Goal: Task Accomplishment & Management: Use online tool/utility

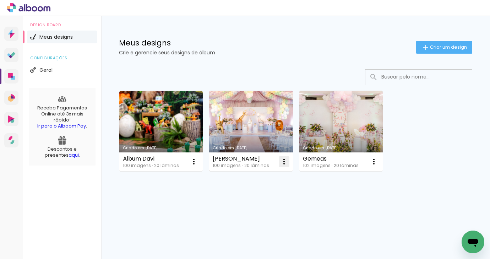
click at [198, 165] on iron-icon at bounding box center [194, 161] width 9 height 9
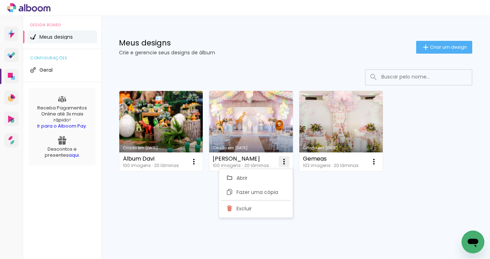
click at [268, 207] on paper-item "Excluir" at bounding box center [256, 208] width 70 height 14
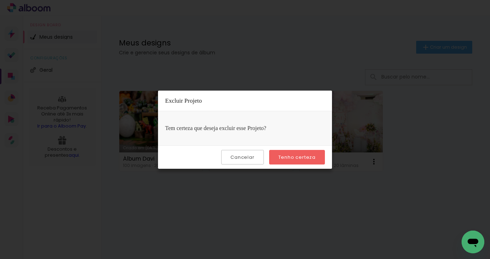
click at [302, 150] on paper-button "Tenho certeza" at bounding box center [297, 157] width 56 height 15
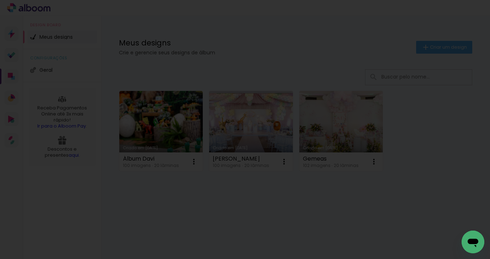
drag, startPoint x: 300, startPoint y: 156, endPoint x: 298, endPoint y: 160, distance: 3.7
click at [300, 156] on div "Gemeas 102 imagens ∙ 20 lâminas Abrir Fazer uma cópia Excluir" at bounding box center [342, 161] width 84 height 19
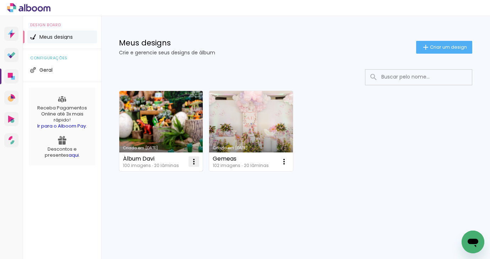
click at [194, 163] on iron-icon at bounding box center [194, 161] width 9 height 9
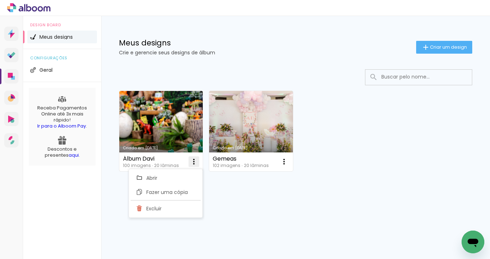
click at [184, 209] on paper-item "Excluir" at bounding box center [166, 208] width 70 height 14
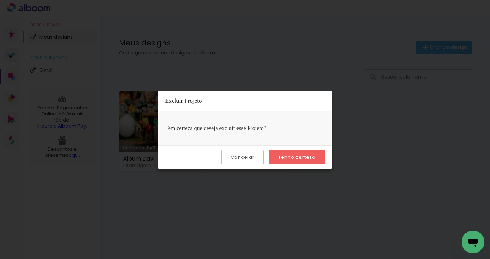
click at [0, 0] on slot "Tenho certeza" at bounding box center [0, 0] width 0 height 0
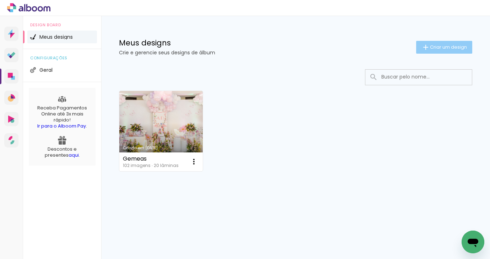
click at [449, 45] on span "Criar um design" at bounding box center [448, 47] width 37 height 5
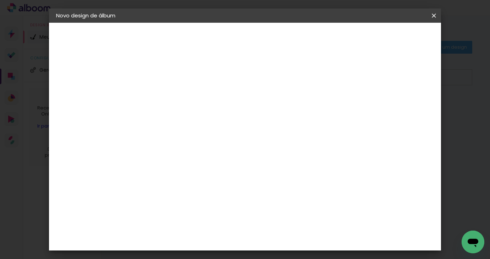
click at [172, 96] on input at bounding box center [172, 95] width 0 height 11
type input "Álbum [PERSON_NAME]"
type paper-input "Álbum [PERSON_NAME]"
click at [245, 34] on paper-button "Avançar" at bounding box center [227, 38] width 35 height 12
click at [201, 133] on input at bounding box center [191, 135] width 72 height 9
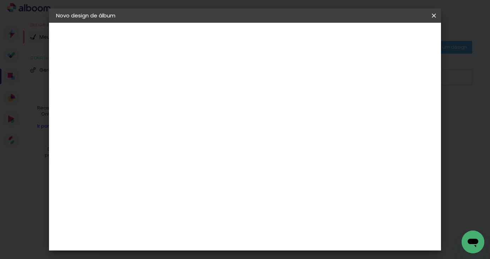
type input "go"
type paper-input "go"
click at [172, 160] on div "Go image" at bounding box center [176, 161] width 17 height 11
click at [0, 0] on slot "Avançar" at bounding box center [0, 0] width 0 height 0
click at [200, 118] on input "text" at bounding box center [186, 123] width 28 height 11
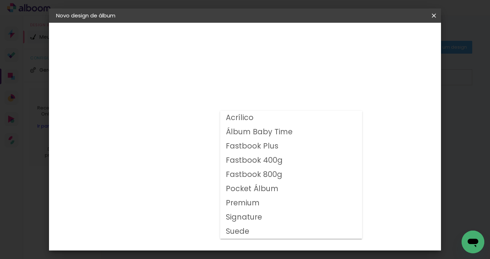
click at [0, 0] on slot "Fastbook 800g" at bounding box center [0, 0] width 0 height 0
type input "Fastbook 800g"
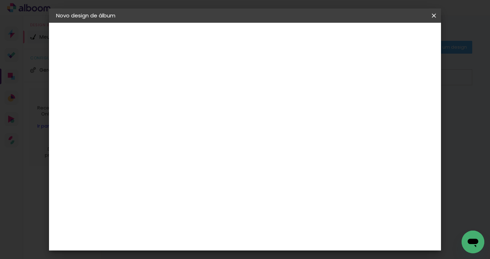
scroll to position [66, 0]
click at [0, 0] on slot "Avançar" at bounding box center [0, 0] width 0 height 0
click at [390, 37] on span "Iniciar design" at bounding box center [374, 37] width 32 height 5
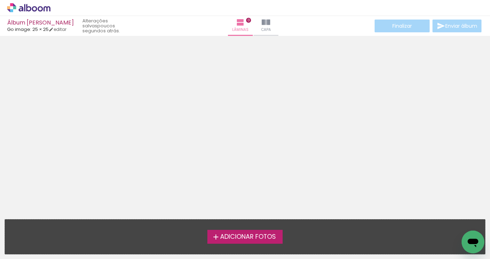
click at [263, 240] on span "Adicionar Fotos" at bounding box center [248, 237] width 56 height 6
click at [0, 0] on input "file" at bounding box center [0, 0] width 0 height 0
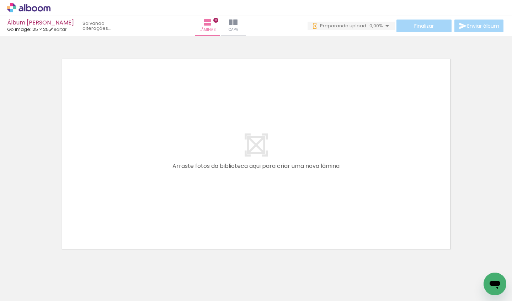
scroll to position [0, 359]
drag, startPoint x: 92, startPoint y: 299, endPoint x: 148, endPoint y: 301, distance: 56.2
click at [58, 259] on iron-horizontal-list at bounding box center [51, 279] width 14 height 44
drag, startPoint x: 120, startPoint y: 299, endPoint x: 138, endPoint y: 299, distance: 18.1
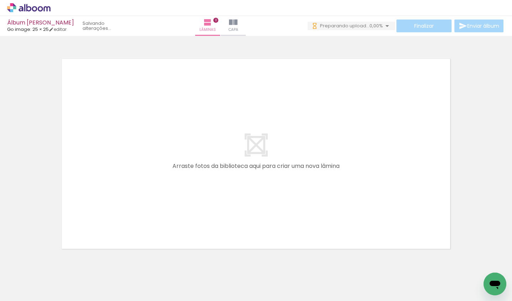
click at [58, 259] on iron-horizontal-list at bounding box center [51, 279] width 14 height 44
drag, startPoint x: 131, startPoint y: 299, endPoint x: 144, endPoint y: 299, distance: 12.8
click at [58, 259] on iron-horizontal-list at bounding box center [51, 279] width 14 height 44
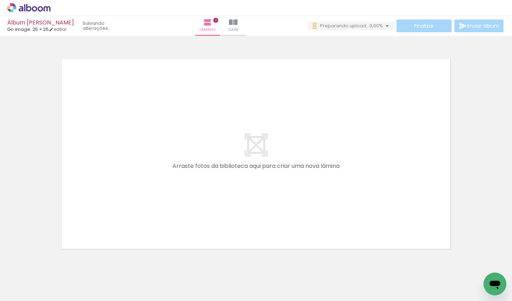
drag, startPoint x: 133, startPoint y: 299, endPoint x: 145, endPoint y: 297, distance: 12.2
click at [58, 259] on iron-horizontal-list at bounding box center [51, 279] width 14 height 44
drag, startPoint x: 134, startPoint y: 299, endPoint x: 149, endPoint y: 297, distance: 14.7
click at [58, 259] on iron-horizontal-list at bounding box center [51, 279] width 14 height 44
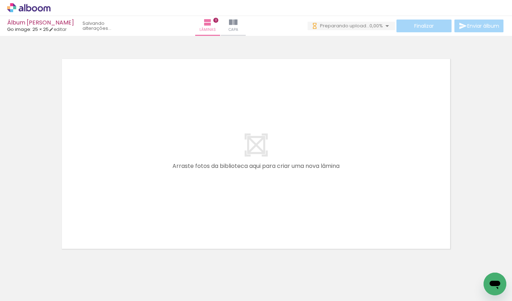
scroll to position [0, 563]
drag, startPoint x: 140, startPoint y: 298, endPoint x: 166, endPoint y: 297, distance: 25.6
click at [58, 259] on iron-horizontal-list at bounding box center [51, 279] width 14 height 44
drag, startPoint x: 156, startPoint y: 298, endPoint x: 171, endPoint y: 297, distance: 14.6
click at [58, 259] on iron-horizontal-list at bounding box center [51, 279] width 14 height 44
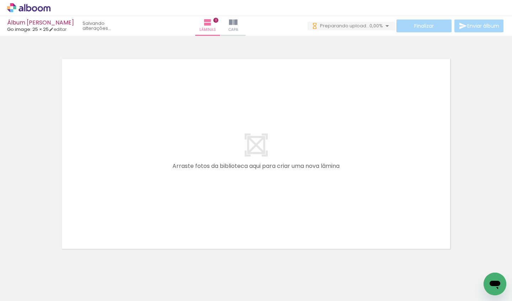
scroll to position [0, 624]
drag, startPoint x: 162, startPoint y: 299, endPoint x: 188, endPoint y: 297, distance: 26.0
click at [58, 259] on iron-horizontal-list at bounding box center [51, 279] width 14 height 44
drag, startPoint x: 182, startPoint y: 297, endPoint x: 189, endPoint y: 297, distance: 6.8
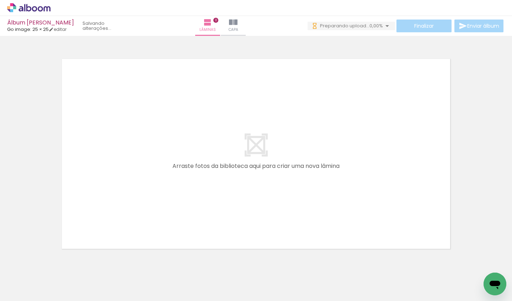
click at [58, 259] on iron-horizontal-list at bounding box center [51, 279] width 14 height 44
drag, startPoint x: 193, startPoint y: 297, endPoint x: 184, endPoint y: 297, distance: 8.5
click at [58, 259] on iron-horizontal-list at bounding box center [51, 279] width 14 height 44
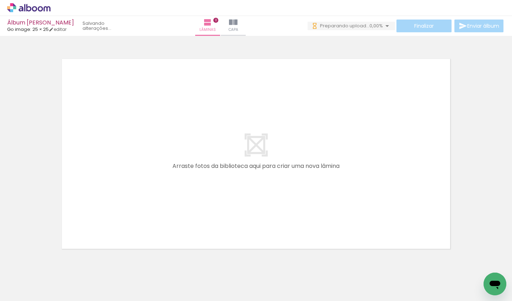
click at [58, 259] on iron-horizontal-list at bounding box center [51, 279] width 14 height 44
drag, startPoint x: 474, startPoint y: 298, endPoint x: 42, endPoint y: 301, distance: 432.2
click at [0, 259] on div "Biblioteca 100 fotos Todas as fotos Não utilizadas Adicionar Fotos" at bounding box center [0, 279] width 0 height 44
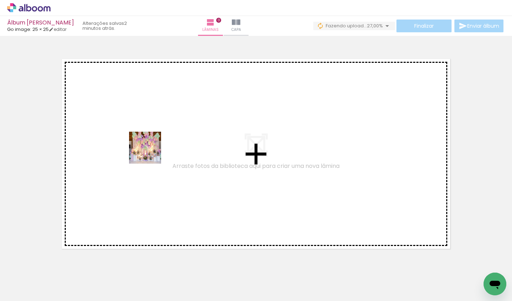
drag, startPoint x: 109, startPoint y: 223, endPoint x: 151, endPoint y: 149, distance: 85.3
click at [151, 150] on quentale-workspace at bounding box center [256, 150] width 512 height 301
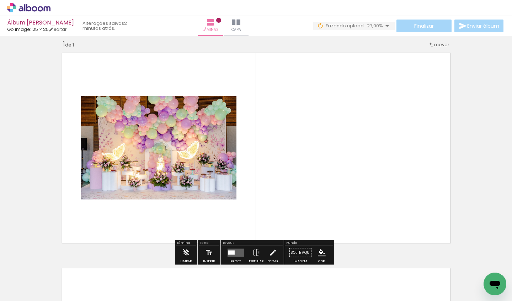
scroll to position [9, 0]
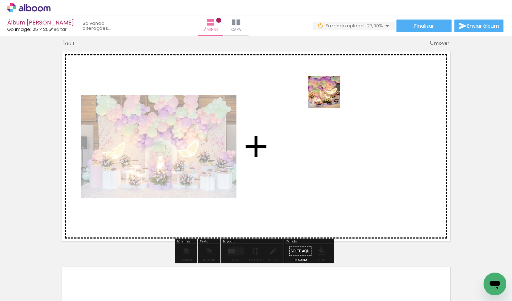
drag, startPoint x: 160, startPoint y: 277, endPoint x: 330, endPoint y: 96, distance: 248.1
click at [330, 96] on quentale-workspace at bounding box center [256, 150] width 512 height 301
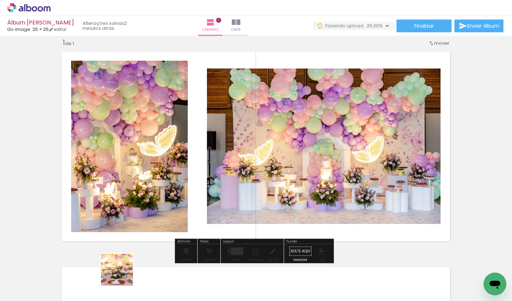
drag, startPoint x: 122, startPoint y: 275, endPoint x: 222, endPoint y: 143, distance: 166.5
click at [222, 143] on quentale-workspace at bounding box center [256, 150] width 512 height 301
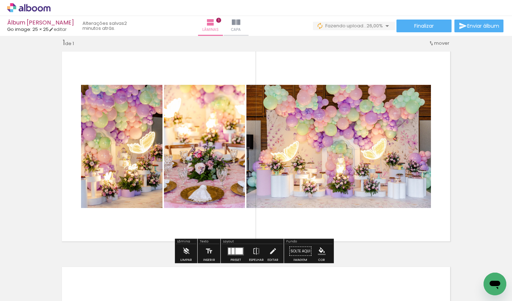
click at [232, 247] on div at bounding box center [235, 252] width 19 height 14
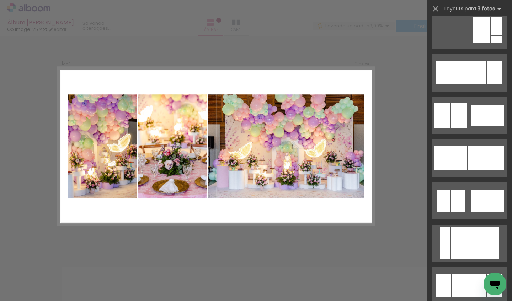
scroll to position [0, 0]
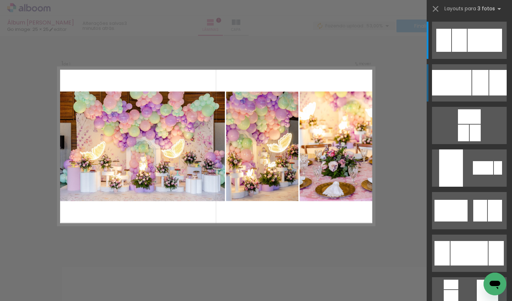
click at [467, 52] on div at bounding box center [459, 40] width 15 height 23
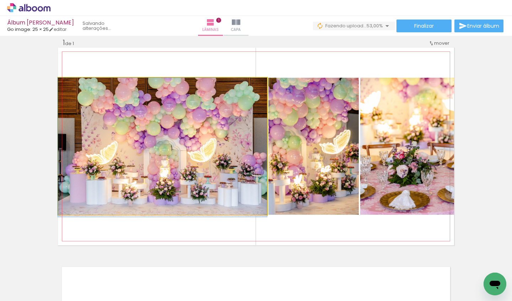
drag, startPoint x: 221, startPoint y: 141, endPoint x: 234, endPoint y: 136, distance: 14.2
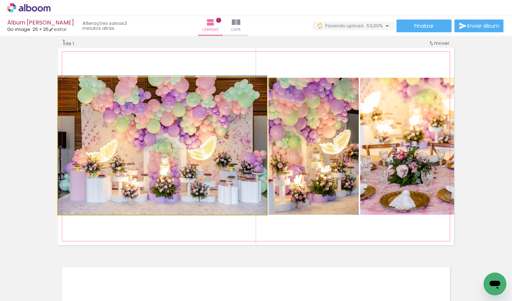
drag, startPoint x: 205, startPoint y: 138, endPoint x: 212, endPoint y: 123, distance: 15.7
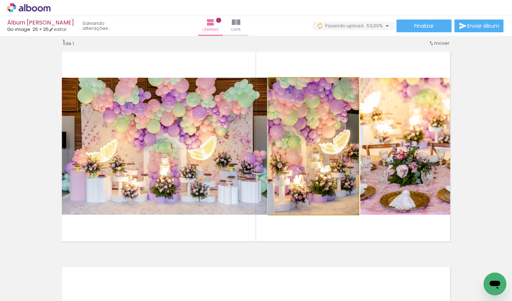
drag, startPoint x: 318, startPoint y: 157, endPoint x: 303, endPoint y: 138, distance: 24.5
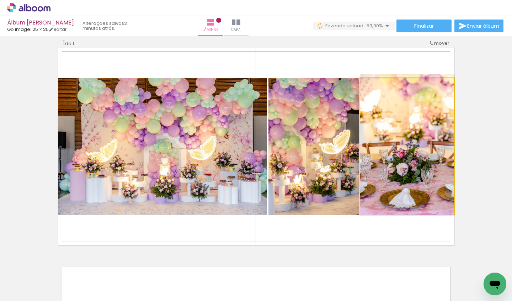
drag, startPoint x: 400, startPoint y: 152, endPoint x: 411, endPoint y: 127, distance: 27.4
drag, startPoint x: 414, startPoint y: 139, endPoint x: 426, endPoint y: 129, distance: 16.2
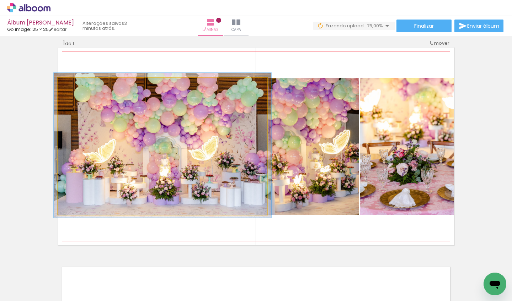
type paper-slider "106"
click at [74, 84] on div at bounding box center [75, 85] width 6 height 6
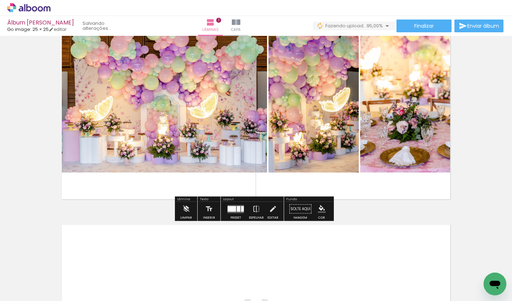
scroll to position [71, 0]
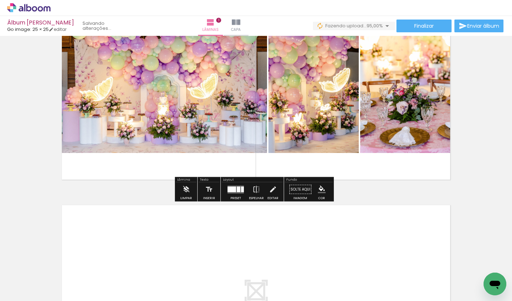
click at [39, 259] on iron-icon at bounding box center [36, 280] width 6 height 6
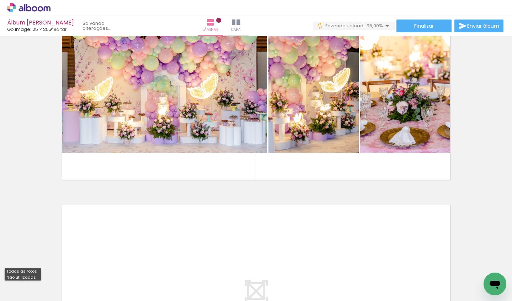
click at [0, 0] on slot "Não utilizadas" at bounding box center [0, 0] width 0 height 0
type input "Não utilizadas"
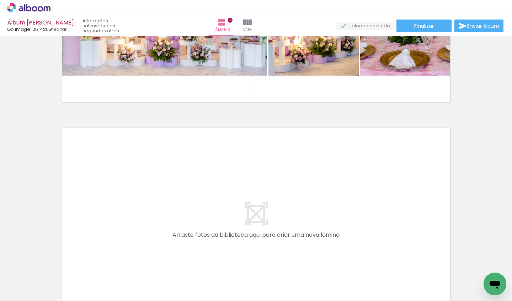
scroll to position [0, 329]
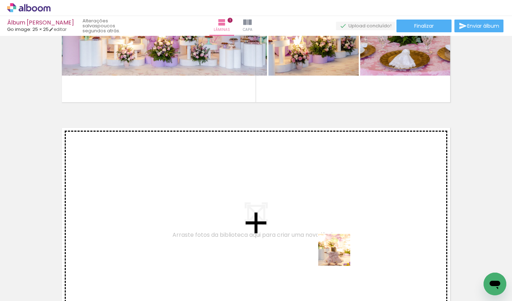
drag, startPoint x: 342, startPoint y: 277, endPoint x: 328, endPoint y: 194, distance: 84.0
click at [328, 194] on quentale-workspace at bounding box center [256, 150] width 512 height 301
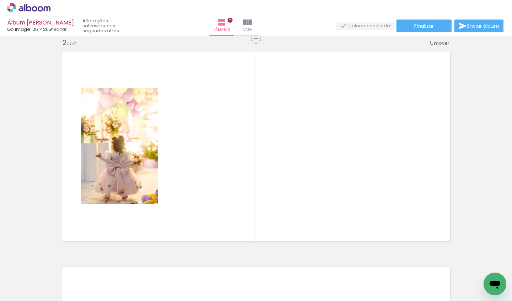
scroll to position [0, 0]
drag, startPoint x: 78, startPoint y: 276, endPoint x: 214, endPoint y: 160, distance: 179.0
click at [214, 160] on quentale-workspace at bounding box center [256, 150] width 512 height 301
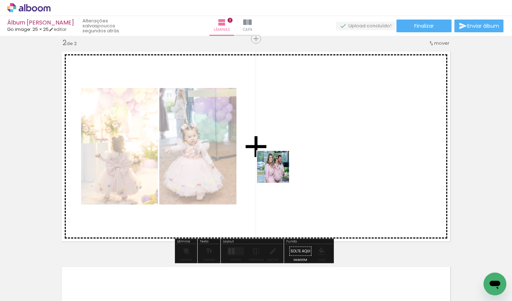
drag, startPoint x: 157, startPoint y: 283, endPoint x: 331, endPoint y: 134, distance: 228.8
click at [331, 134] on quentale-workspace at bounding box center [256, 150] width 512 height 301
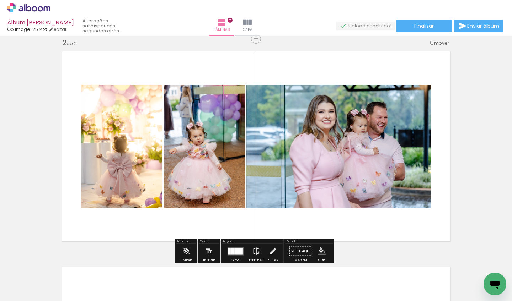
click at [258, 249] on iron-icon at bounding box center [256, 252] width 8 height 14
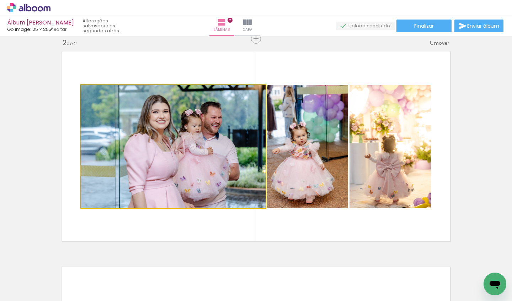
drag, startPoint x: 206, startPoint y: 126, endPoint x: 177, endPoint y: 127, distance: 29.1
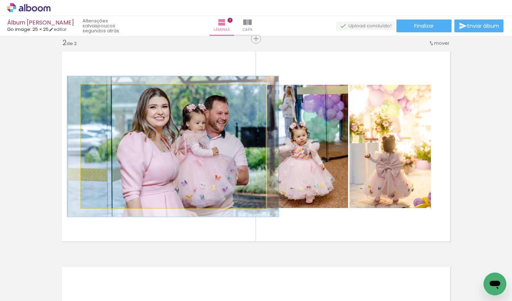
type paper-slider "116"
click at [98, 95] on div at bounding box center [101, 92] width 6 height 6
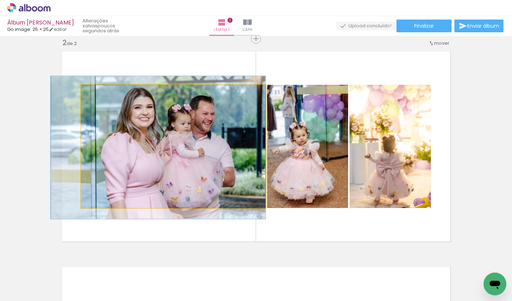
drag, startPoint x: 210, startPoint y: 149, endPoint x: 143, endPoint y: 149, distance: 66.8
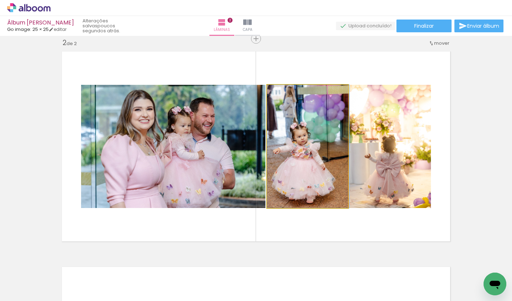
drag, startPoint x: 306, startPoint y: 121, endPoint x: 305, endPoint y: 106, distance: 15.3
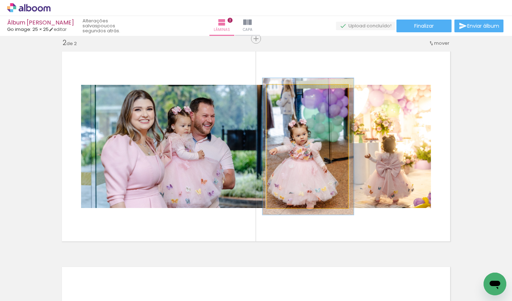
type paper-slider "116"
click at [286, 91] on div at bounding box center [286, 92] width 6 height 6
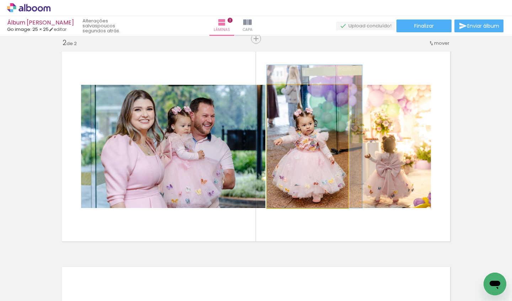
drag, startPoint x: 316, startPoint y: 117, endPoint x: 322, endPoint y: 107, distance: 11.4
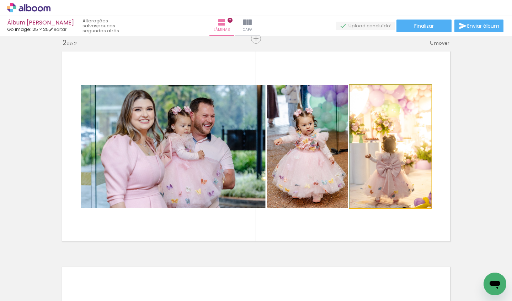
drag, startPoint x: 405, startPoint y: 120, endPoint x: 407, endPoint y: 100, distance: 20.0
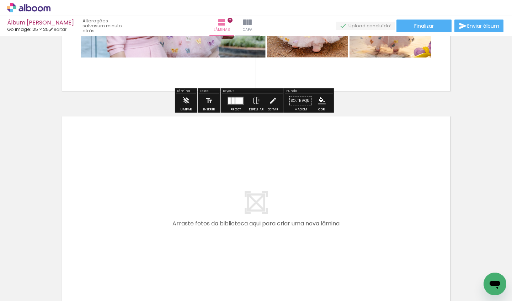
scroll to position [399, 0]
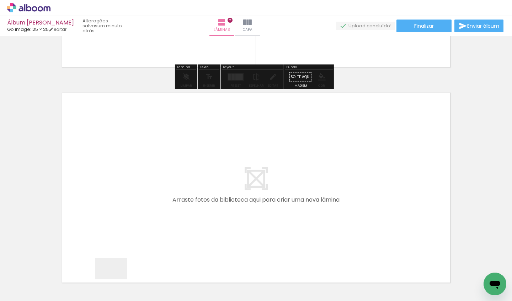
drag, startPoint x: 117, startPoint y: 280, endPoint x: 146, endPoint y: 181, distance: 102.8
click at [146, 181] on quentale-workspace at bounding box center [256, 150] width 512 height 301
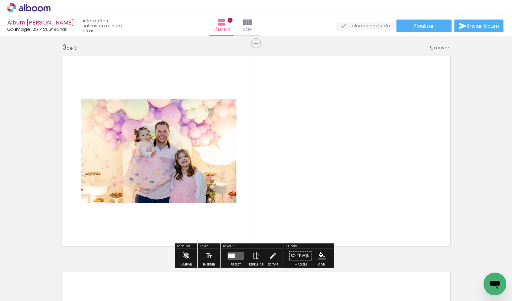
scroll to position [440, 0]
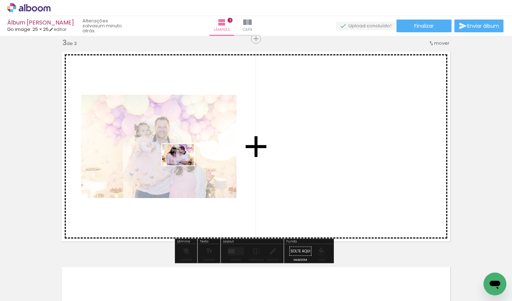
drag, startPoint x: 153, startPoint y: 280, endPoint x: 184, endPoint y: 165, distance: 119.2
click at [184, 165] on quentale-workspace at bounding box center [256, 150] width 512 height 301
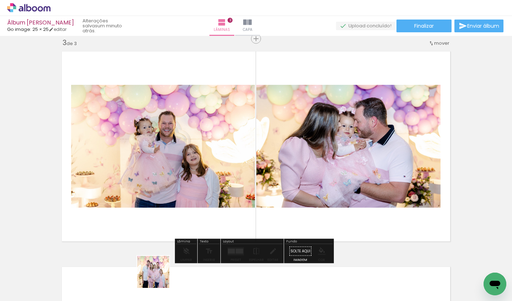
drag, startPoint x: 158, startPoint y: 278, endPoint x: 132, endPoint y: 265, distance: 29.6
click at [196, 169] on quentale-workspace at bounding box center [256, 150] width 512 height 301
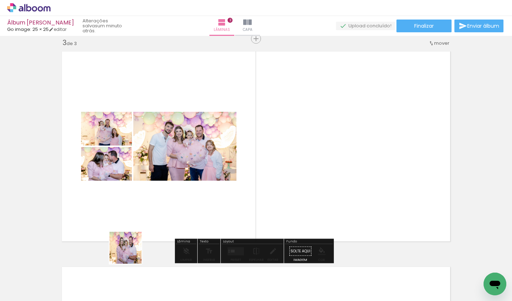
drag, startPoint x: 131, startPoint y: 253, endPoint x: 195, endPoint y: 155, distance: 117.4
click at [195, 155] on quentale-workspace at bounding box center [256, 150] width 512 height 301
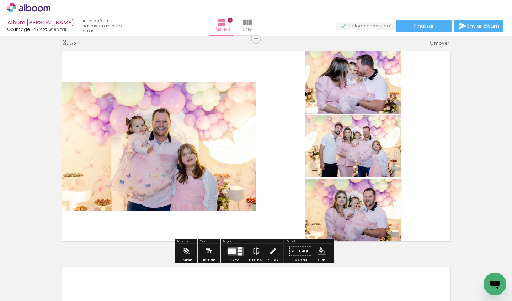
click at [234, 246] on div at bounding box center [235, 252] width 19 height 14
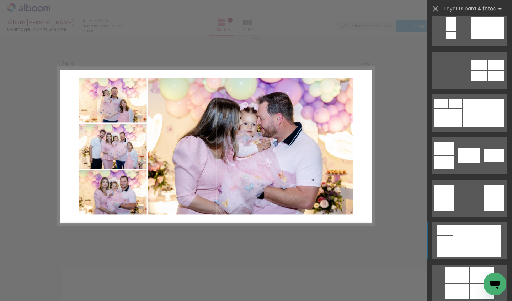
scroll to position [251, 0]
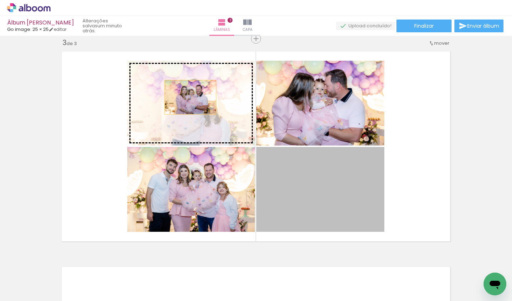
drag, startPoint x: 353, startPoint y: 213, endPoint x: 183, endPoint y: 92, distance: 208.8
click at [0, 0] on slot at bounding box center [0, 0] width 0 height 0
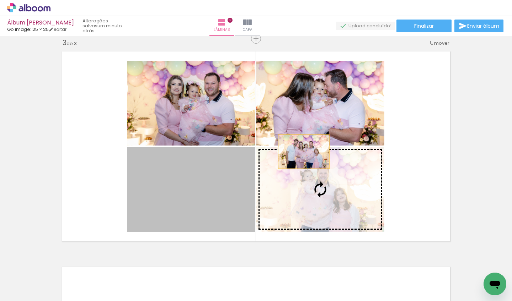
drag, startPoint x: 226, startPoint y: 205, endPoint x: 349, endPoint y: 91, distance: 168.3
click at [0, 0] on slot at bounding box center [0, 0] width 0 height 0
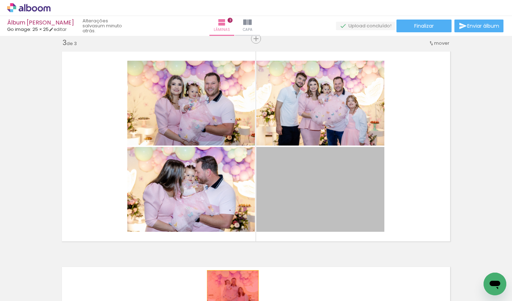
drag, startPoint x: 303, startPoint y: 200, endPoint x: 230, endPoint y: 286, distance: 113.5
click at [230, 259] on quentale-workspace at bounding box center [256, 150] width 512 height 301
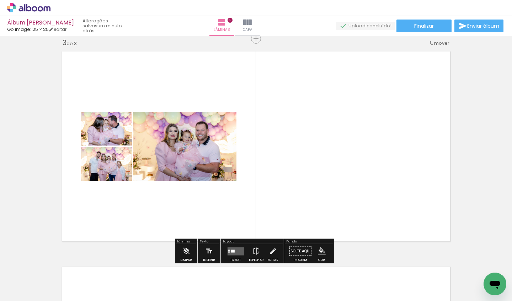
click at [239, 251] on quentale-layouter at bounding box center [235, 251] width 16 height 8
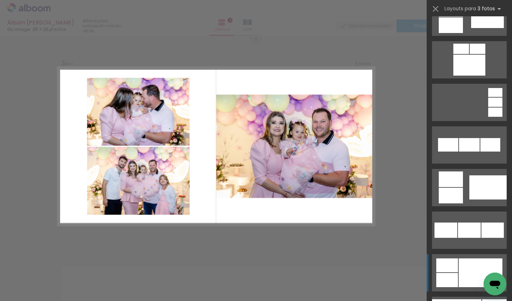
scroll to position [625, 0]
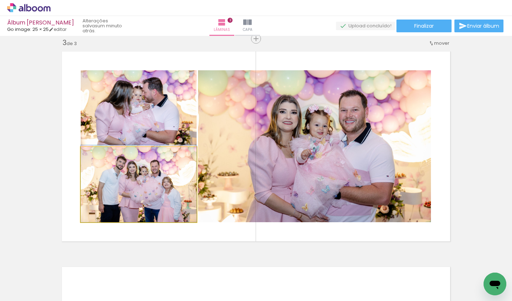
drag, startPoint x: 147, startPoint y: 190, endPoint x: 318, endPoint y: 162, distance: 173.7
click at [0, 0] on slot at bounding box center [0, 0] width 0 height 0
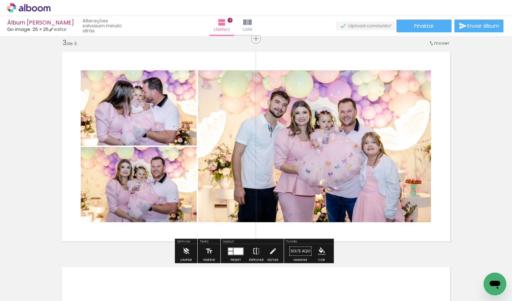
click at [256, 247] on iron-icon at bounding box center [256, 252] width 8 height 14
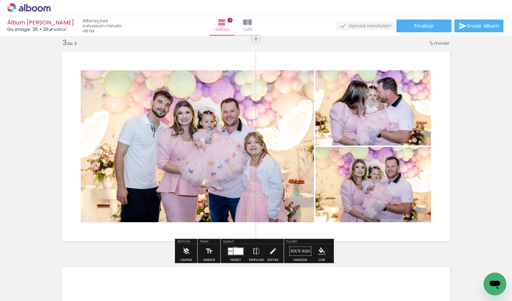
click at [233, 250] on div at bounding box center [238, 251] width 10 height 7
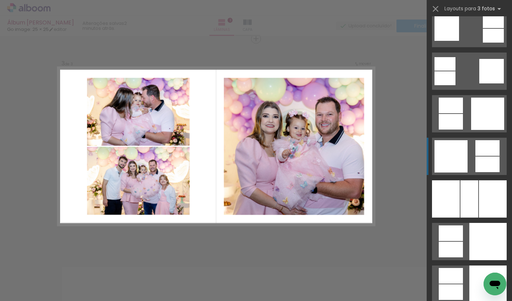
scroll to position [1975, 0]
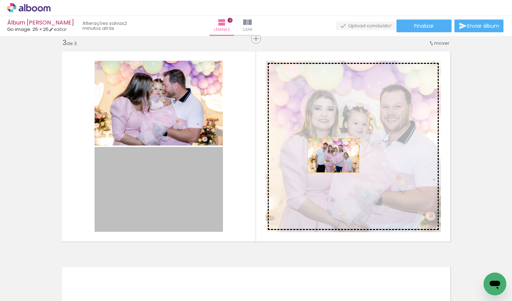
drag, startPoint x: 126, startPoint y: 196, endPoint x: 325, endPoint y: 179, distance: 199.4
click at [0, 0] on slot at bounding box center [0, 0] width 0 height 0
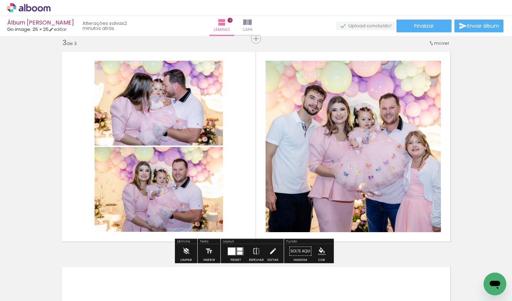
click at [235, 246] on div at bounding box center [235, 252] width 19 height 14
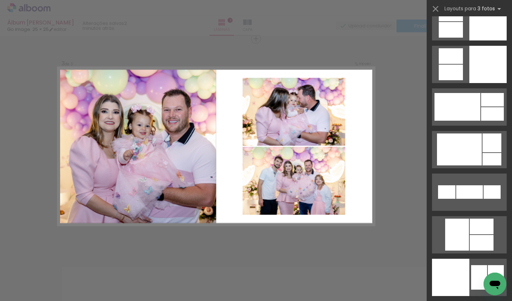
scroll to position [2193, 0]
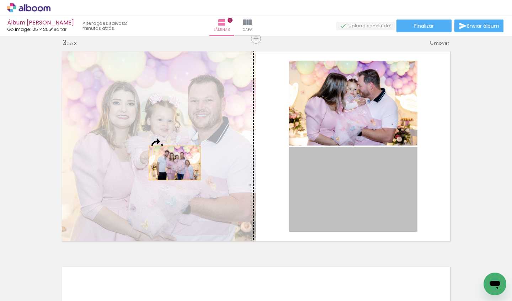
drag, startPoint x: 358, startPoint y: 187, endPoint x: 196, endPoint y: 176, distance: 162.4
click at [0, 0] on slot at bounding box center [0, 0] width 0 height 0
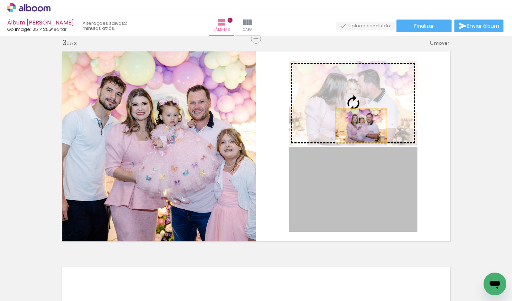
drag, startPoint x: 361, startPoint y: 200, endPoint x: 362, endPoint y: 114, distance: 85.7
click at [0, 0] on slot at bounding box center [0, 0] width 0 height 0
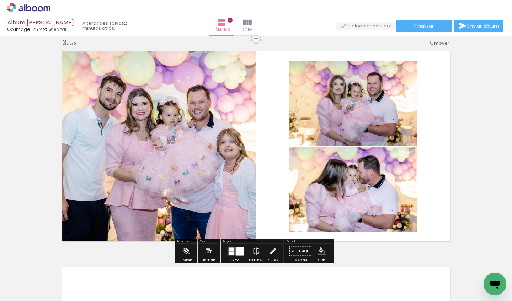
click at [471, 133] on div "Inserir lâmina 1 de 3 Inserir lâmina 2 de 3 Inserir lâmina 3 de 3" at bounding box center [256, 29] width 512 height 863
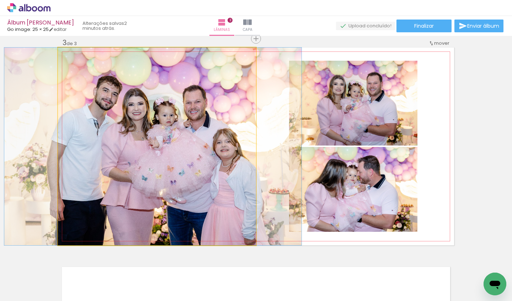
drag, startPoint x: 168, startPoint y: 142, endPoint x: 276, endPoint y: 101, distance: 115.4
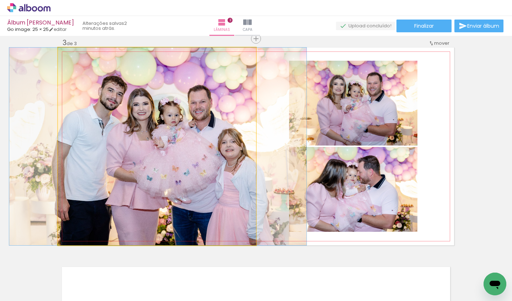
drag, startPoint x: 205, startPoint y: 108, endPoint x: 212, endPoint y: 108, distance: 6.4
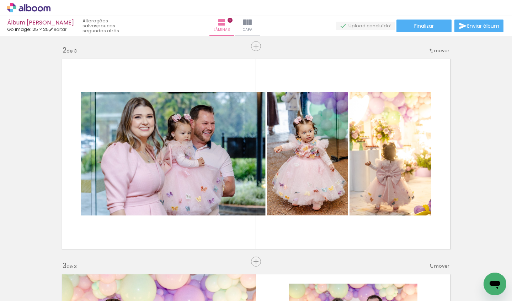
scroll to position [0, 1584]
drag, startPoint x: 93, startPoint y: 299, endPoint x: 319, endPoint y: 295, distance: 226.4
click at [58, 259] on iron-horizontal-list at bounding box center [51, 279] width 14 height 44
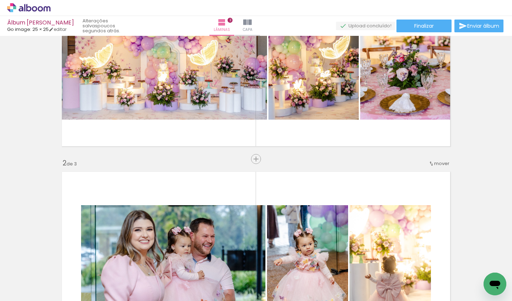
scroll to position [11, 0]
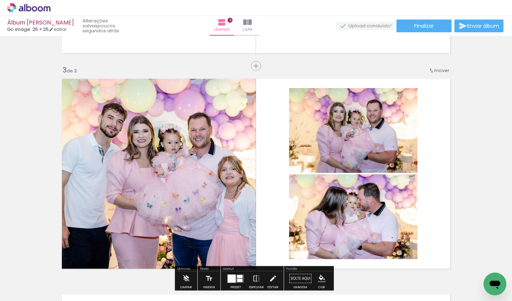
scroll to position [436, 0]
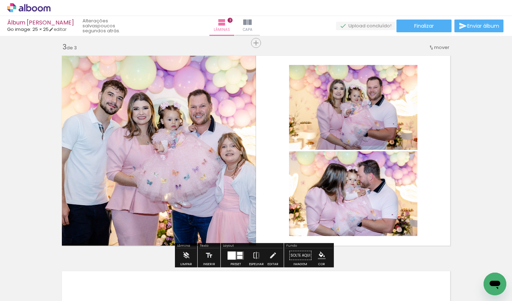
click at [229, 253] on div at bounding box center [231, 256] width 8 height 8
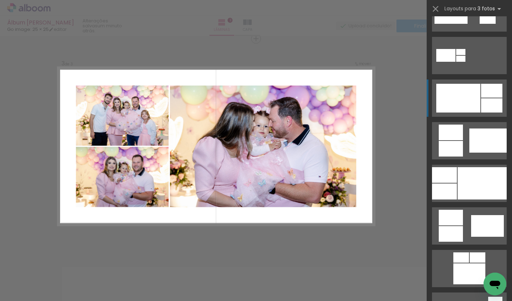
scroll to position [338, 0]
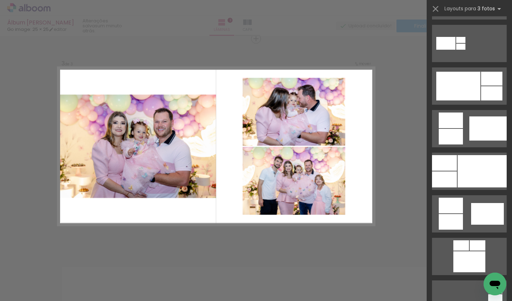
click at [407, 106] on div "Confirmar Cancelar" at bounding box center [256, 36] width 512 height 880
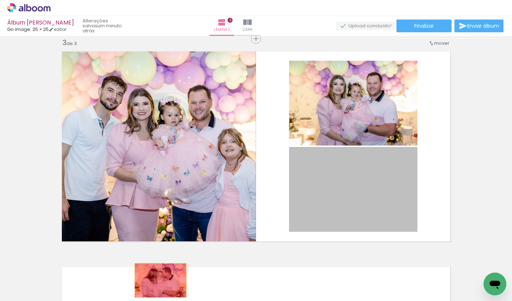
drag, startPoint x: 341, startPoint y: 195, endPoint x: 158, endPoint y: 281, distance: 201.9
click at [158, 259] on quentale-workspace at bounding box center [256, 150] width 512 height 301
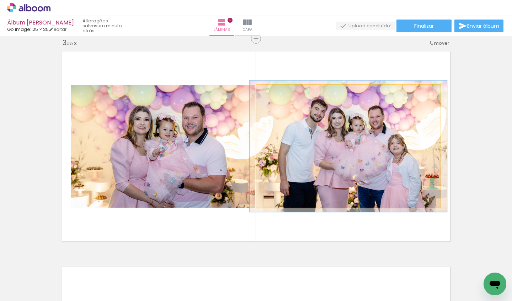
click at [275, 93] on div at bounding box center [274, 92] width 11 height 11
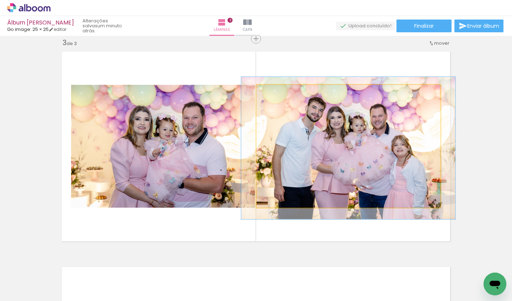
click at [275, 92] on div at bounding box center [277, 92] width 6 height 6
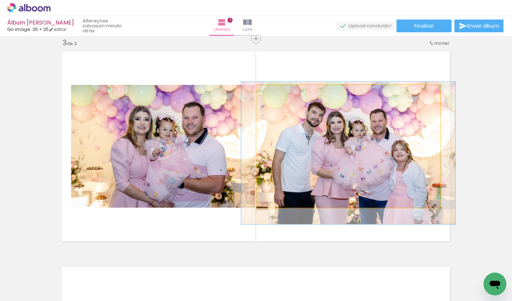
drag, startPoint x: 387, startPoint y: 145, endPoint x: 429, endPoint y: 114, distance: 51.1
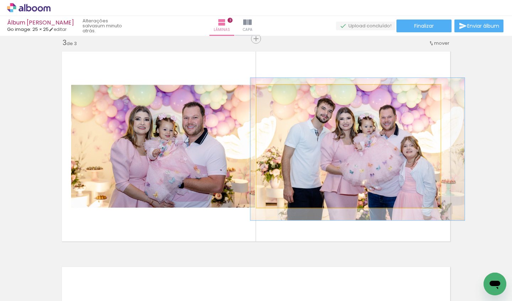
drag, startPoint x: 338, startPoint y: 141, endPoint x: 345, endPoint y: 136, distance: 8.5
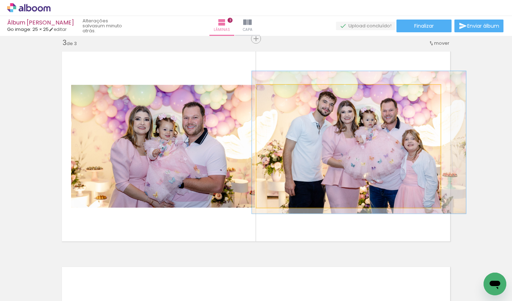
drag, startPoint x: 362, startPoint y: 134, endPoint x: 363, endPoint y: 128, distance: 6.2
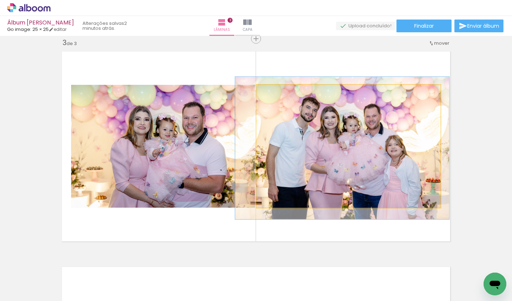
drag, startPoint x: 392, startPoint y: 120, endPoint x: 380, endPoint y: 123, distance: 12.4
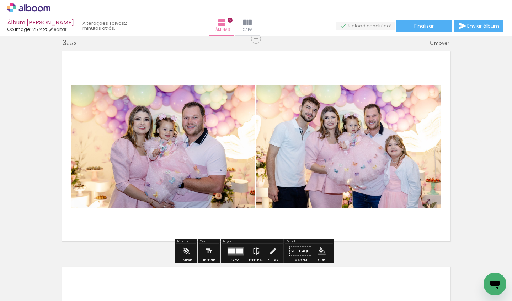
click at [257, 252] on iron-icon at bounding box center [256, 252] width 8 height 14
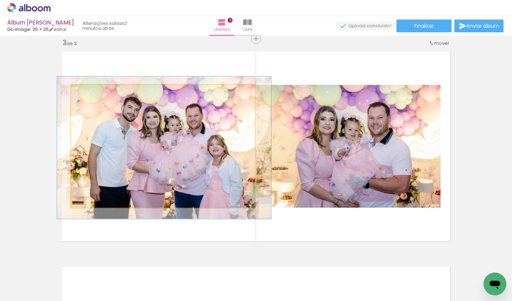
drag, startPoint x: 213, startPoint y: 171, endPoint x: 218, endPoint y: 171, distance: 5.3
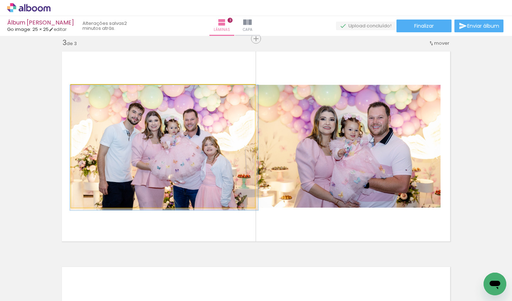
drag, startPoint x: 88, startPoint y: 94, endPoint x: 83, endPoint y: 93, distance: 5.4
type paper-slider "100"
click at [85, 93] on div at bounding box center [88, 92] width 6 height 6
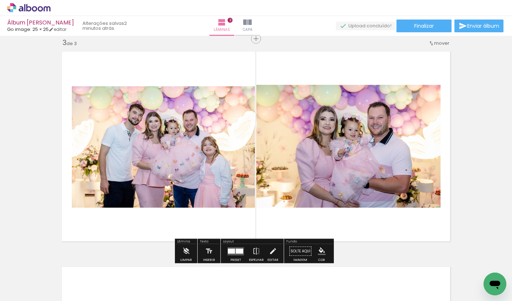
click at [233, 249] on quentale-layouter at bounding box center [235, 251] width 16 height 8
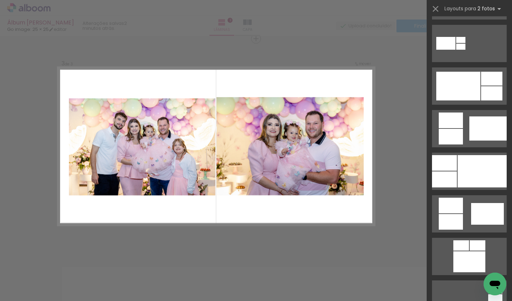
scroll to position [0, 0]
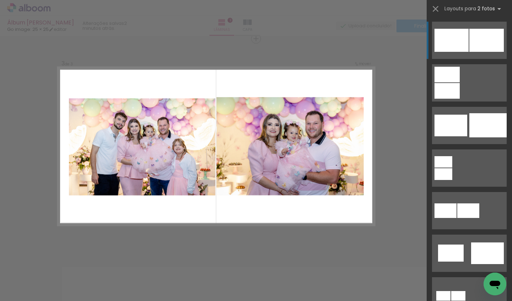
click at [490, 15] on div "Layouts para 2 fotos Procurando layouts para mais de 2 fotos? É só colocar mais…" at bounding box center [468, 9] width 85 height 18
click at [460, 83] on div at bounding box center [446, 91] width 25 height 16
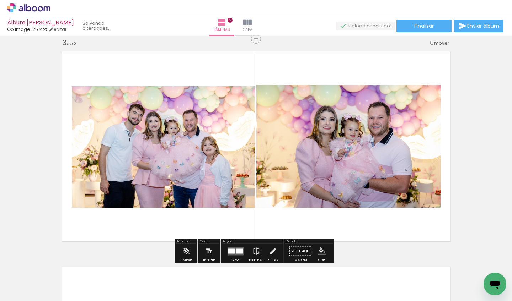
click at [478, 41] on quentale-workspace at bounding box center [256, 150] width 512 height 301
click at [239, 251] on div at bounding box center [239, 251] width 7 height 5
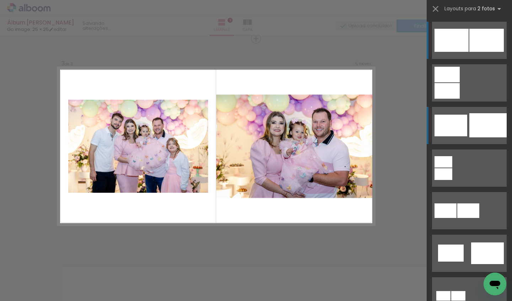
click at [473, 125] on div at bounding box center [487, 125] width 37 height 24
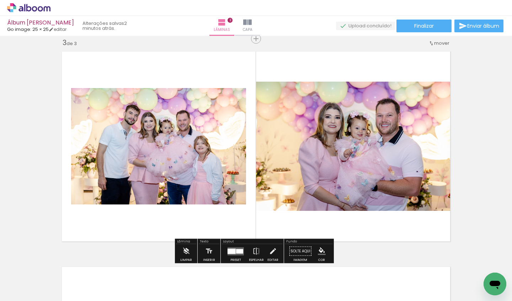
click at [227, 246] on div at bounding box center [235, 252] width 19 height 14
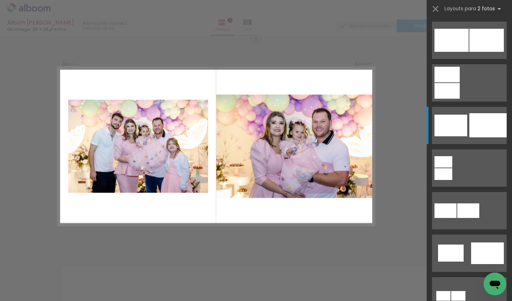
click at [230, 251] on div "Confirmar Cancelar" at bounding box center [256, 36] width 512 height 880
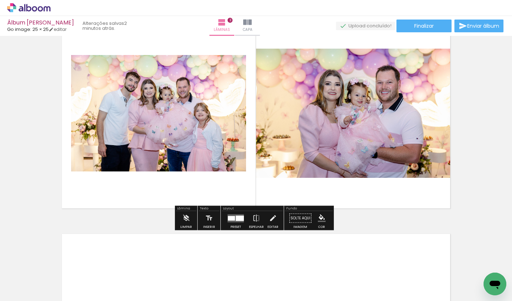
scroll to position [448, 0]
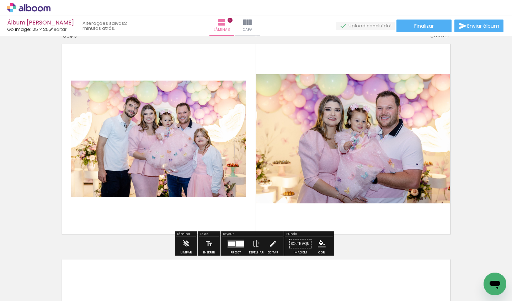
click at [236, 242] on div at bounding box center [240, 243] width 8 height 5
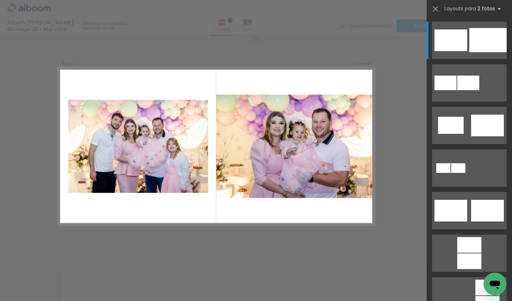
scroll to position [0, 0]
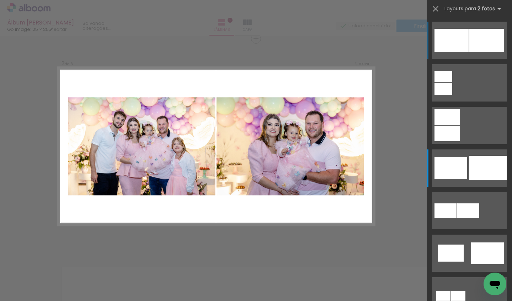
click at [480, 37] on div at bounding box center [486, 40] width 34 height 23
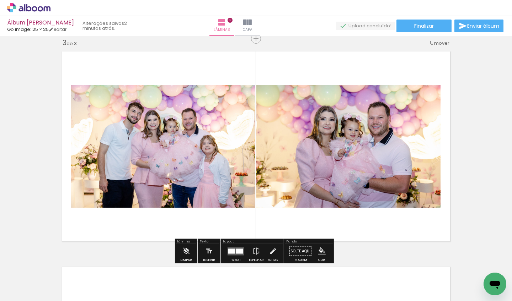
click at [464, 161] on div "Inserir lâmina 1 de 3 Inserir lâmina 2 de 3 Inserir lâmina 3 de 3" at bounding box center [256, 29] width 512 height 863
click at [236, 251] on div at bounding box center [239, 251] width 7 height 5
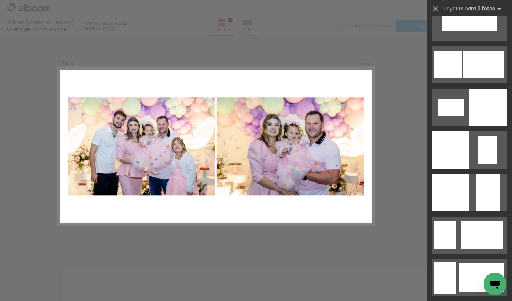
scroll to position [878, 0]
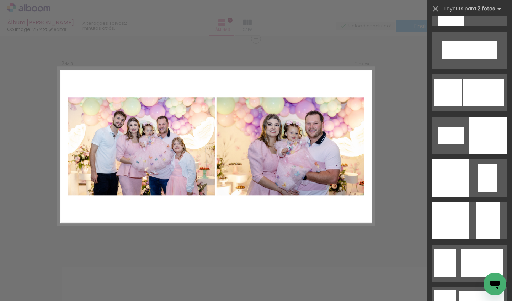
drag, startPoint x: 509, startPoint y: 232, endPoint x: 511, endPoint y: 91, distance: 141.5
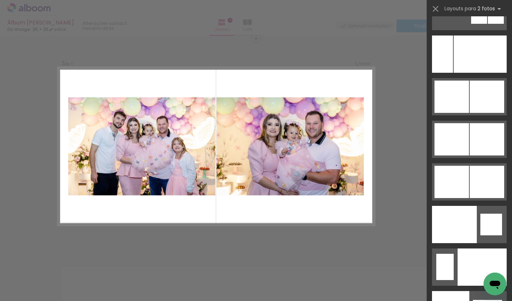
scroll to position [3695, 0]
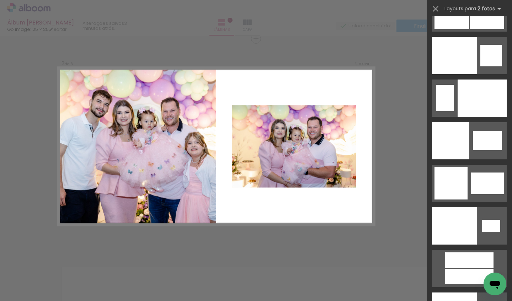
drag, startPoint x: 486, startPoint y: 153, endPoint x: 354, endPoint y: 136, distance: 133.2
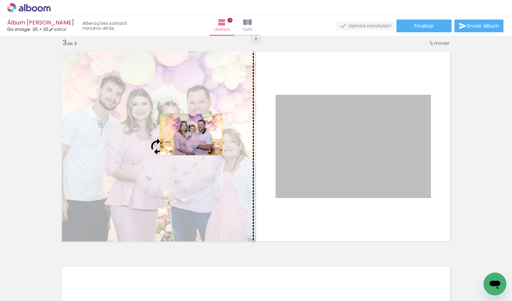
drag, startPoint x: 342, startPoint y: 151, endPoint x: 187, endPoint y: 134, distance: 155.2
click at [0, 0] on slot at bounding box center [0, 0] width 0 height 0
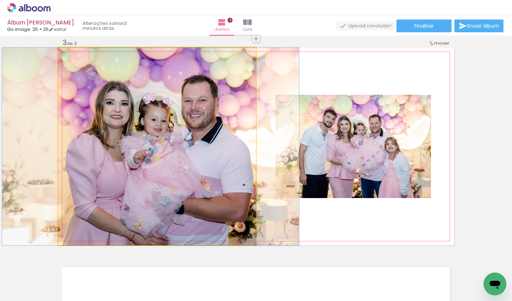
drag, startPoint x: 172, startPoint y: 116, endPoint x: 264, endPoint y: 93, distance: 94.9
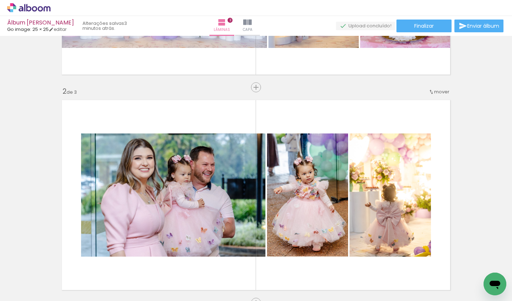
scroll to position [245, 0]
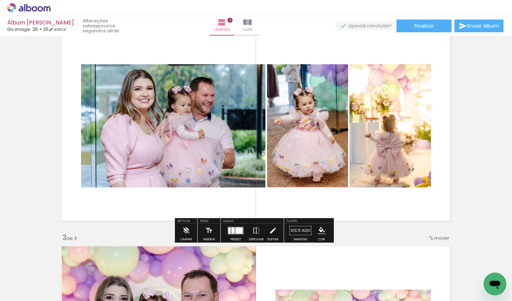
click at [22, 282] on input "Todas as fotos" at bounding box center [19, 280] width 27 height 6
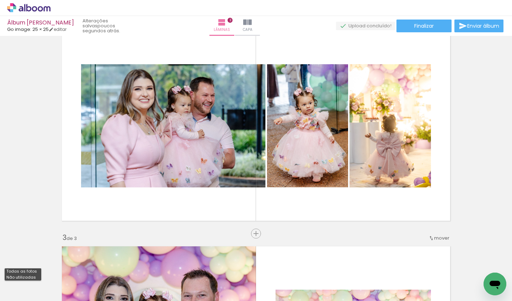
click at [0, 0] on slot "Não utilizadas" at bounding box center [0, 0] width 0 height 0
type input "Não utilizadas"
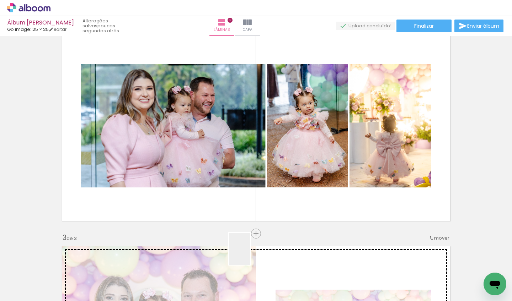
drag, startPoint x: 248, startPoint y: 261, endPoint x: 284, endPoint y: 136, distance: 130.4
click at [284, 136] on quentale-workspace at bounding box center [256, 150] width 512 height 301
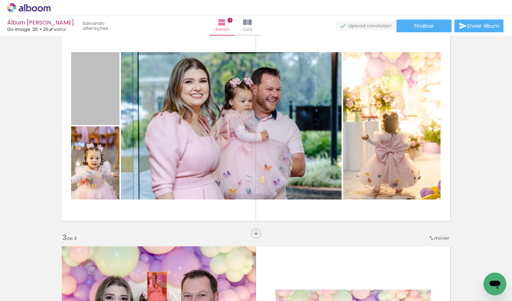
drag, startPoint x: 93, startPoint y: 94, endPoint x: 154, endPoint y: 286, distance: 201.5
click at [154, 286] on quentale-workspace at bounding box center [256, 150] width 512 height 301
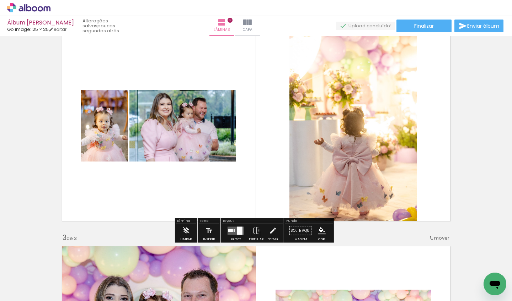
click at [237, 229] on div at bounding box center [239, 231] width 5 height 8
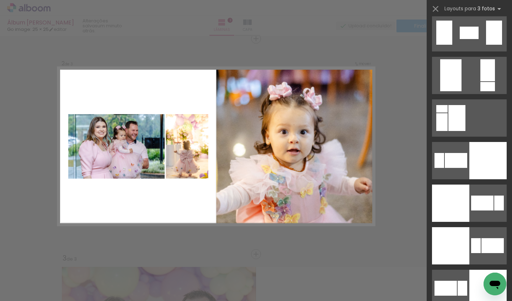
scroll to position [1537, 0]
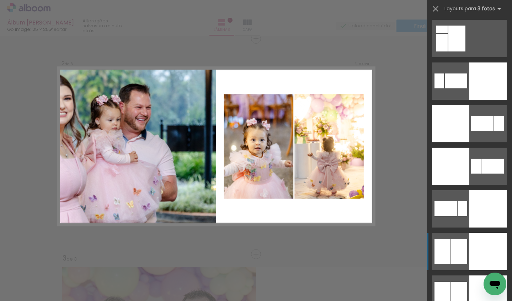
click at [492, 100] on div at bounding box center [487, 81] width 37 height 37
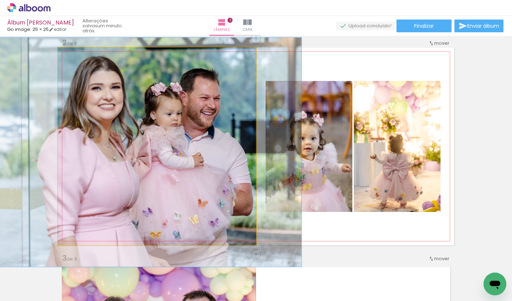
drag, startPoint x: 151, startPoint y: 144, endPoint x: 197, endPoint y: 144, distance: 45.5
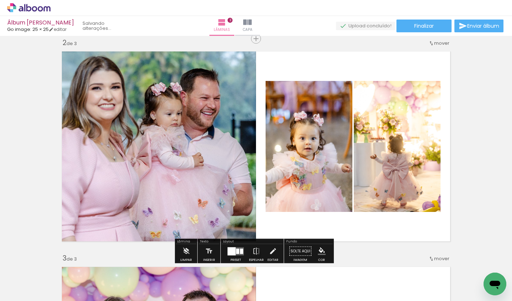
click at [156, 101] on quentale-photo at bounding box center [157, 147] width 198 height 198
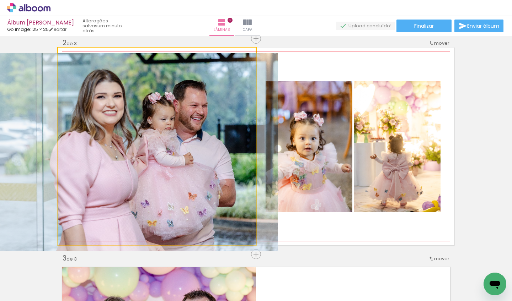
drag, startPoint x: 69, startPoint y: 56, endPoint x: 40, endPoint y: 55, distance: 28.8
type paper-slider "100"
click at [58, 54] on quentale-photo at bounding box center [157, 147] width 198 height 198
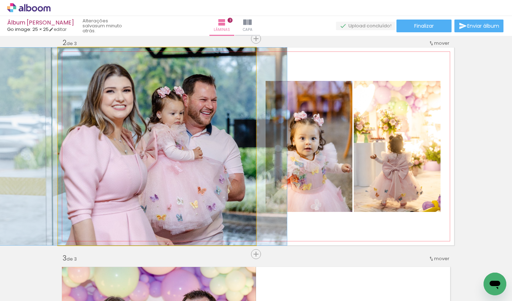
drag, startPoint x: 148, startPoint y: 114, endPoint x: 157, endPoint y: 115, distance: 8.9
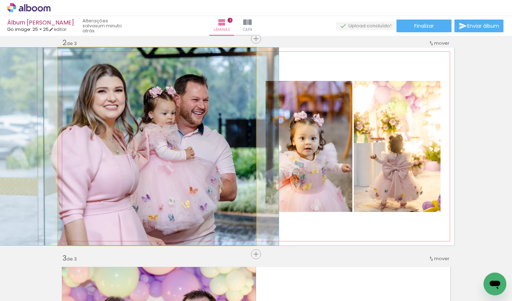
drag, startPoint x: 196, startPoint y: 118, endPoint x: 187, endPoint y: 119, distance: 8.9
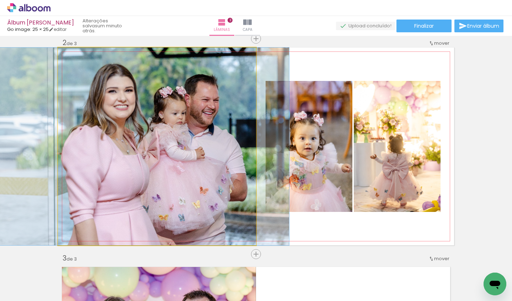
drag, startPoint x: 225, startPoint y: 93, endPoint x: 236, endPoint y: 93, distance: 11.0
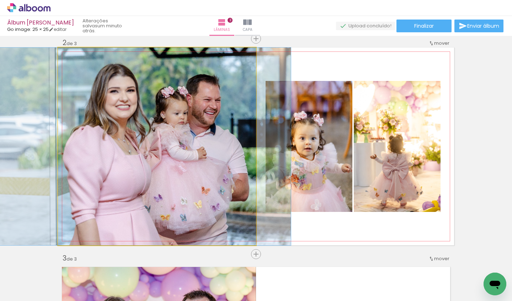
drag, startPoint x: 227, startPoint y: 90, endPoint x: 229, endPoint y: 82, distance: 7.3
drag, startPoint x: 71, startPoint y: 54, endPoint x: 58, endPoint y: 54, distance: 13.5
click at [60, 54] on div at bounding box center [84, 55] width 49 height 11
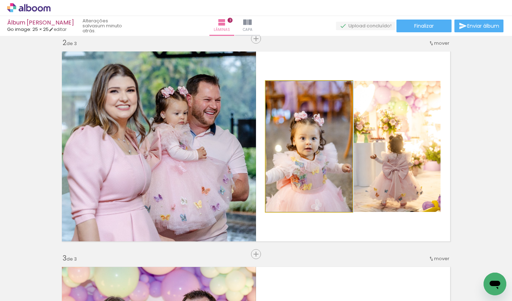
drag, startPoint x: 296, startPoint y: 163, endPoint x: 299, endPoint y: 158, distance: 5.8
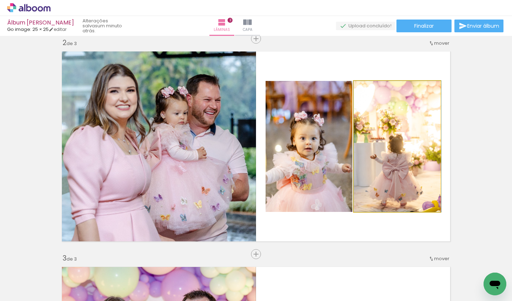
drag, startPoint x: 417, startPoint y: 162, endPoint x: 418, endPoint y: 145, distance: 16.4
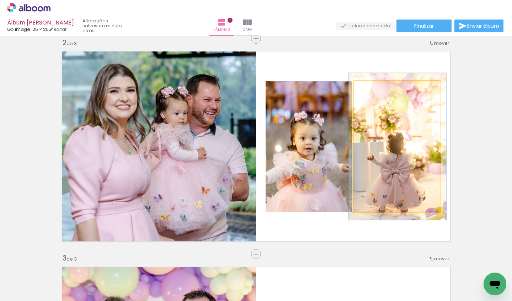
type paper-slider "112"
click at [372, 88] on div at bounding box center [373, 88] width 6 height 6
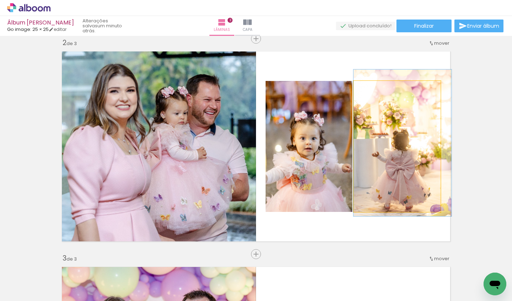
drag, startPoint x: 408, startPoint y: 124, endPoint x: 414, endPoint y: 122, distance: 7.0
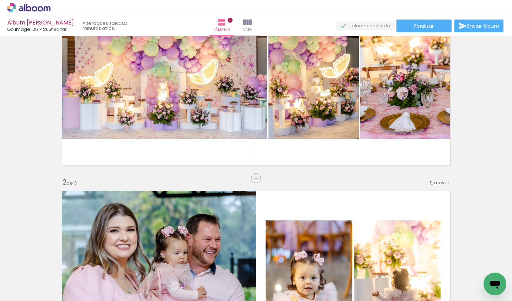
scroll to position [0, 0]
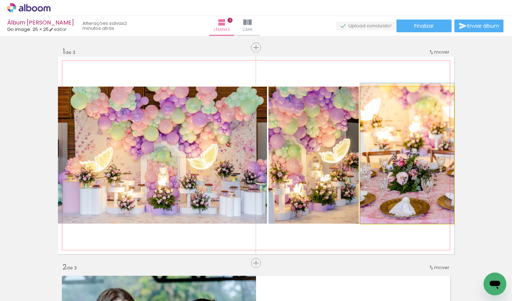
drag, startPoint x: 403, startPoint y: 158, endPoint x: 305, endPoint y: 155, distance: 98.5
click at [0, 0] on slot at bounding box center [0, 0] width 0 height 0
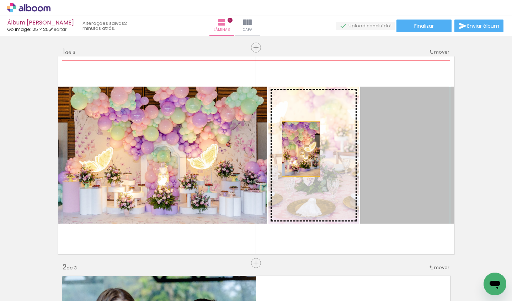
drag, startPoint x: 352, startPoint y: 151, endPoint x: 288, endPoint y: 150, distance: 63.6
click at [0, 0] on slot at bounding box center [0, 0] width 0 height 0
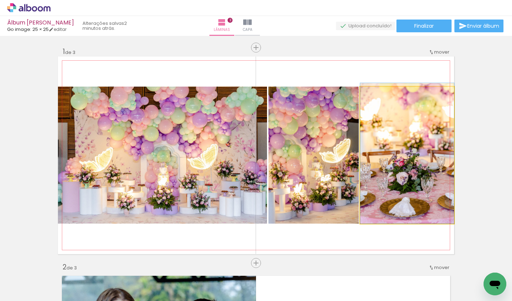
drag, startPoint x: 396, startPoint y: 172, endPoint x: 388, endPoint y: 156, distance: 17.8
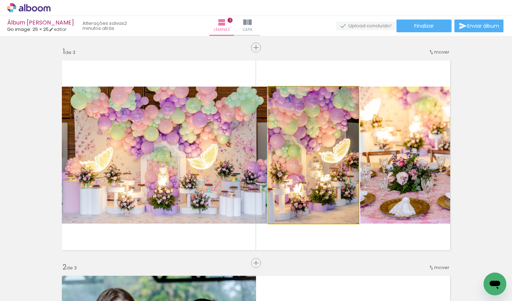
drag, startPoint x: 315, startPoint y: 179, endPoint x: 312, endPoint y: 161, distance: 18.1
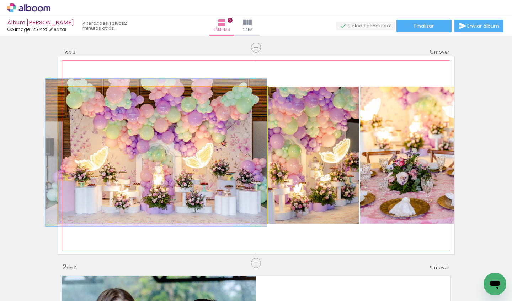
drag, startPoint x: 210, startPoint y: 172, endPoint x: 204, endPoint y: 171, distance: 5.4
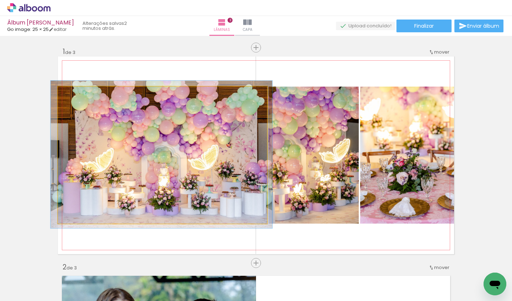
drag, startPoint x: 222, startPoint y: 170, endPoint x: 227, endPoint y: 171, distance: 5.3
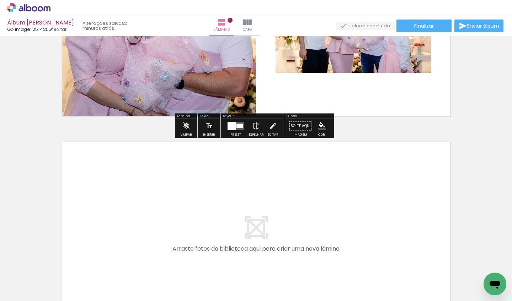
scroll to position [670, 0]
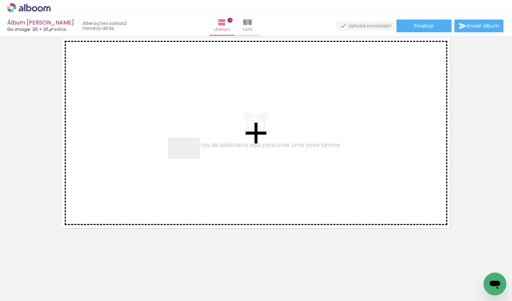
drag, startPoint x: 185, startPoint y: 279, endPoint x: 191, endPoint y: 154, distance: 125.6
click at [191, 154] on quentale-workspace at bounding box center [256, 150] width 512 height 301
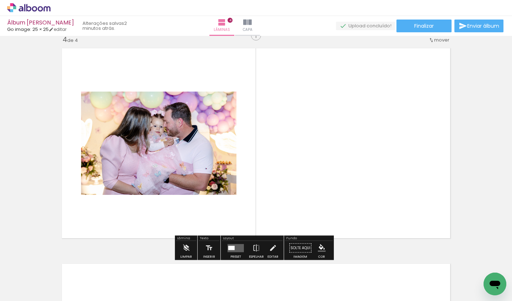
scroll to position [656, 0]
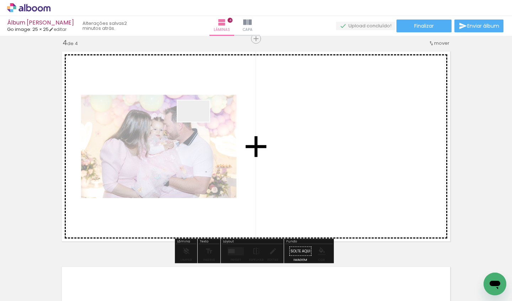
drag, startPoint x: 171, startPoint y: 222, endPoint x: 143, endPoint y: 214, distance: 29.6
click at [198, 120] on quentale-workspace at bounding box center [256, 150] width 512 height 301
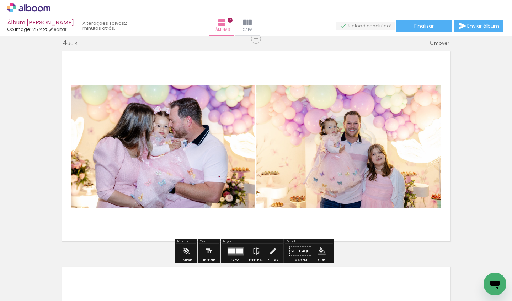
drag, startPoint x: 147, startPoint y: 142, endPoint x: 151, endPoint y: 138, distance: 5.3
click at [151, 138] on quentale-workspace at bounding box center [256, 150] width 512 height 301
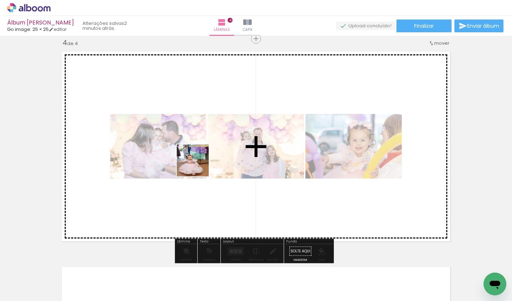
drag, startPoint x: 70, startPoint y: 286, endPoint x: 217, endPoint y: 158, distance: 194.7
click at [217, 158] on quentale-workspace at bounding box center [256, 150] width 512 height 301
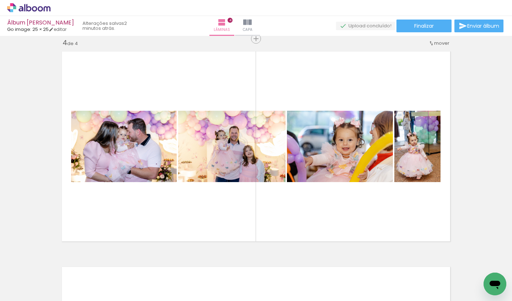
scroll to position [0, 0]
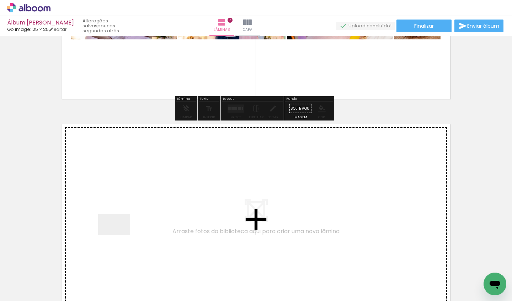
drag, startPoint x: 118, startPoint y: 256, endPoint x: 122, endPoint y: 207, distance: 48.8
click at [122, 207] on quentale-workspace at bounding box center [256, 150] width 512 height 301
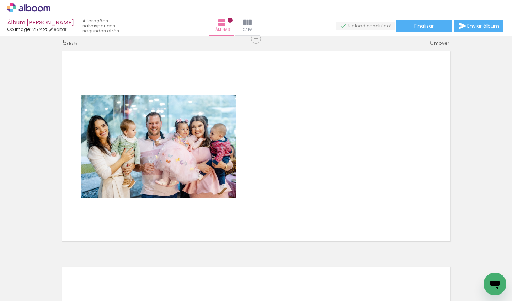
scroll to position [0, 472]
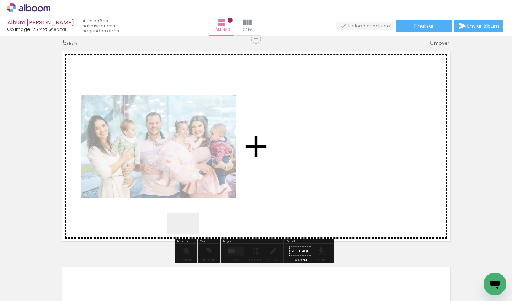
drag, startPoint x: 167, startPoint y: 277, endPoint x: 311, endPoint y: 147, distance: 194.0
click at [311, 147] on quentale-workspace at bounding box center [256, 150] width 512 height 301
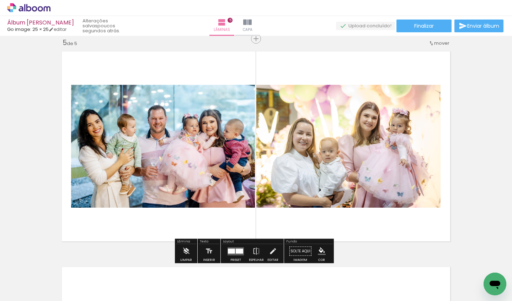
drag, startPoint x: 117, startPoint y: 299, endPoint x: 149, endPoint y: 297, distance: 32.0
click at [58, 297] on iron-horizontal-list at bounding box center [51, 279] width 14 height 44
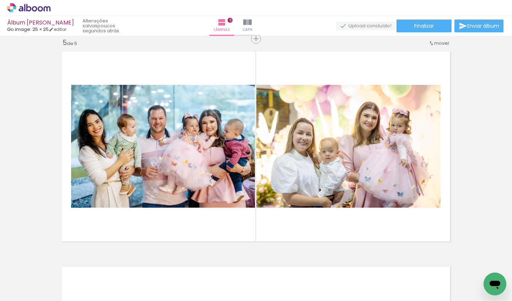
scroll to position [0, 2965]
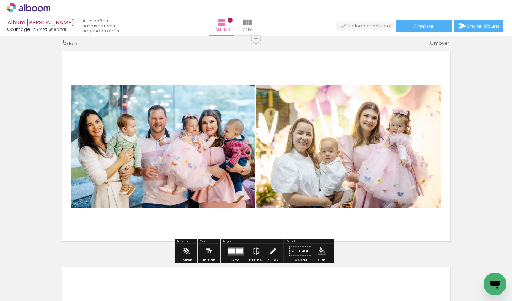
drag, startPoint x: 489, startPoint y: 206, endPoint x: 474, endPoint y: 203, distance: 15.3
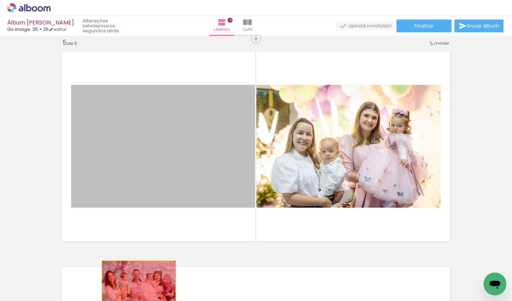
drag, startPoint x: 155, startPoint y: 233, endPoint x: 135, endPoint y: 286, distance: 56.3
click at [135, 286] on quentale-workspace at bounding box center [256, 150] width 512 height 301
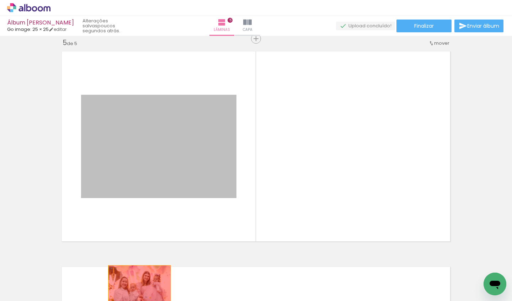
drag, startPoint x: 177, startPoint y: 145, endPoint x: 160, endPoint y: 233, distance: 90.1
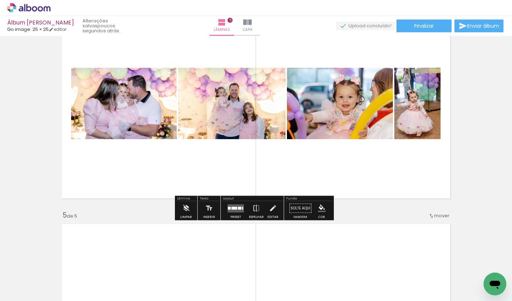
scroll to position [0, 0]
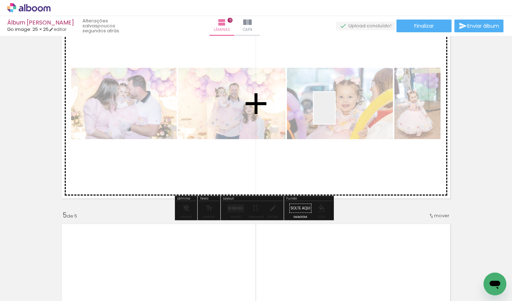
drag, startPoint x: 390, startPoint y: 280, endPoint x: 331, endPoint y: 100, distance: 189.6
click at [331, 100] on quentale-workspace at bounding box center [256, 150] width 512 height 301
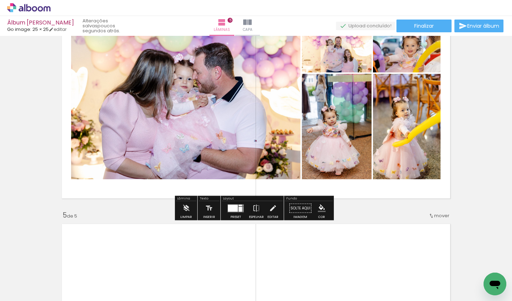
click at [231, 214] on div at bounding box center [235, 208] width 19 height 14
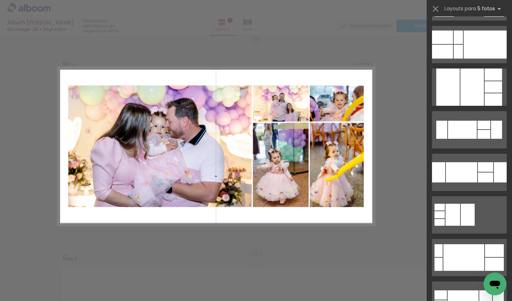
scroll to position [531, 0]
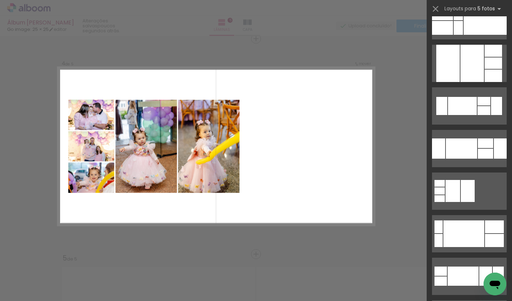
click at [408, 156] on div "Confirmar Cancelar" at bounding box center [256, 35] width 512 height 1311
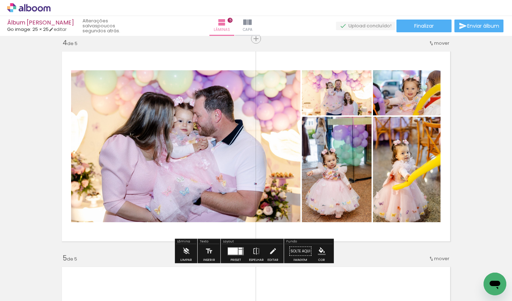
drag, startPoint x: 115, startPoint y: 240, endPoint x: 180, endPoint y: 149, distance: 111.5
click at [180, 149] on quentale-workspace at bounding box center [256, 150] width 512 height 301
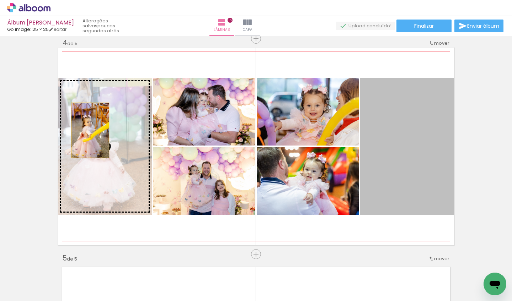
drag, startPoint x: 320, startPoint y: 145, endPoint x: 87, endPoint y: 130, distance: 232.9
click at [0, 0] on slot at bounding box center [0, 0] width 0 height 0
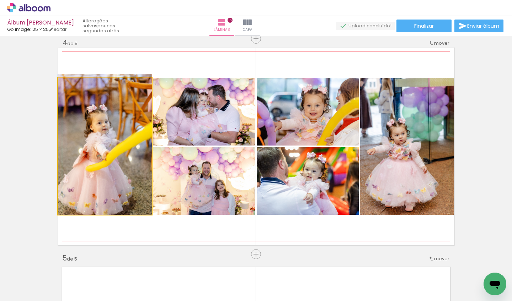
drag, startPoint x: 101, startPoint y: 140, endPoint x: 111, endPoint y: 125, distance: 17.7
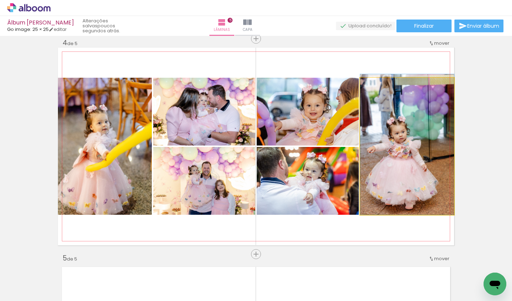
drag, startPoint x: 415, startPoint y: 142, endPoint x: 418, endPoint y: 123, distance: 19.1
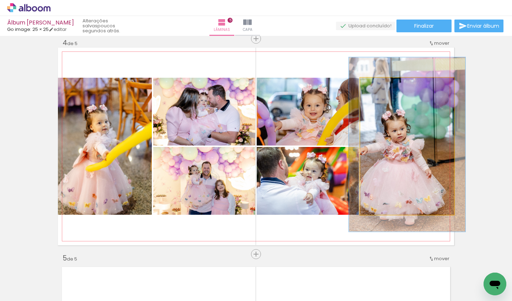
drag, startPoint x: 377, startPoint y: 85, endPoint x: 387, endPoint y: 91, distance: 11.2
type paper-slider "127"
click at [384, 86] on div at bounding box center [382, 85] width 11 height 11
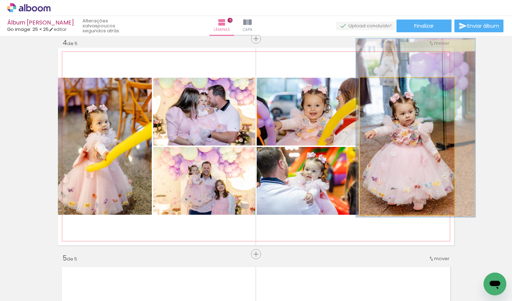
drag, startPoint x: 402, startPoint y: 123, endPoint x: 459, endPoint y: 109, distance: 59.3
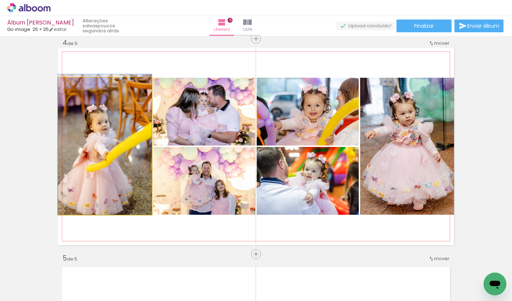
drag, startPoint x: 83, startPoint y: 113, endPoint x: 86, endPoint y: 97, distance: 16.0
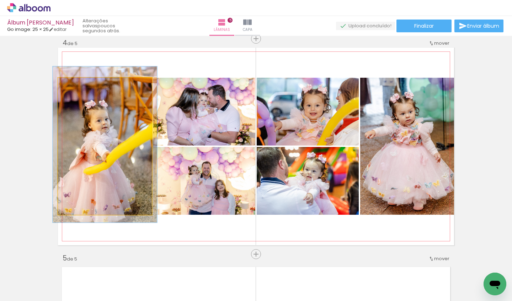
type paper-slider "111"
click at [74, 86] on div at bounding box center [77, 85] width 6 height 6
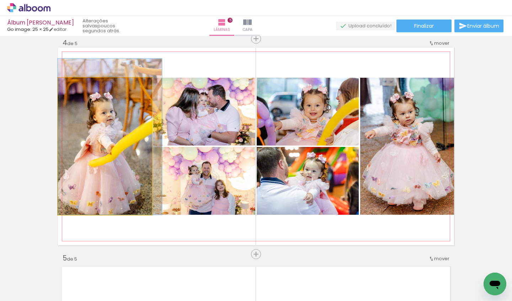
drag, startPoint x: 101, startPoint y: 114, endPoint x: 135, endPoint y: 104, distance: 35.6
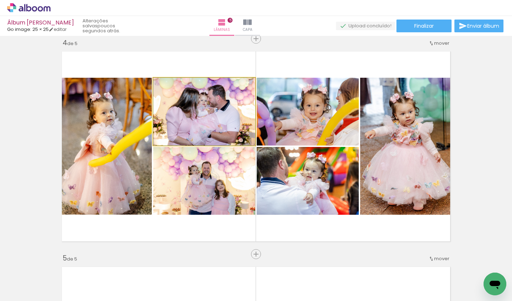
drag, startPoint x: 209, startPoint y: 111, endPoint x: 219, endPoint y: 105, distance: 11.9
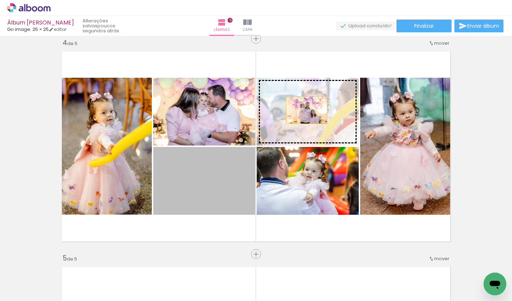
drag, startPoint x: 209, startPoint y: 199, endPoint x: 315, endPoint y: 119, distance: 132.2
click at [0, 0] on slot at bounding box center [0, 0] width 0 height 0
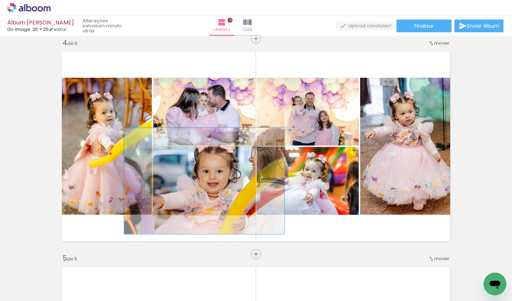
drag, startPoint x: 170, startPoint y: 154, endPoint x: 181, endPoint y: 156, distance: 11.1
click at [181, 155] on div at bounding box center [184, 154] width 6 height 6
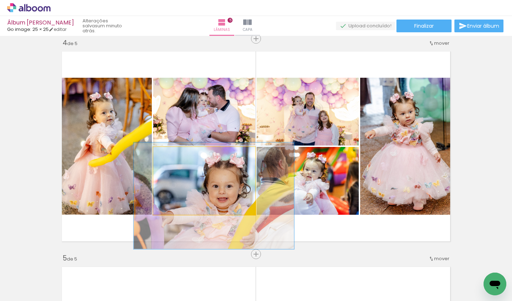
drag, startPoint x: 216, startPoint y: 176, endPoint x: 230, endPoint y: 151, distance: 29.1
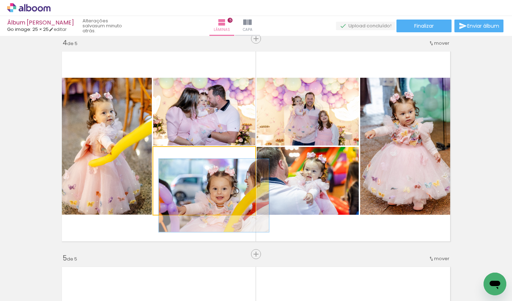
drag, startPoint x: 183, startPoint y: 155, endPoint x: 168, endPoint y: 155, distance: 14.6
type paper-slider "103"
click at [169, 155] on div at bounding box center [172, 154] width 6 height 6
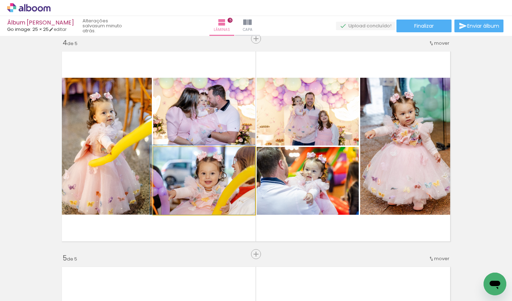
drag, startPoint x: 205, startPoint y: 183, endPoint x: 191, endPoint y: 165, distance: 22.8
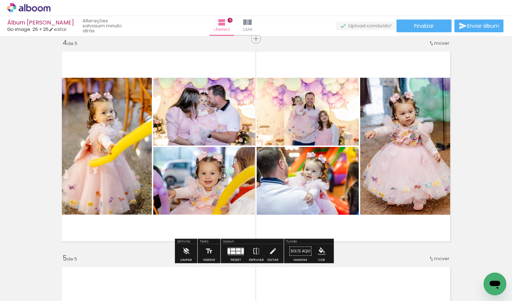
click at [474, 143] on div "Inserir lâmina 1 de 5 Inserir lâmina 2 de 5 Inserir lâmina 3 de 5 Inserir lâmin…" at bounding box center [256, 29] width 512 height 1295
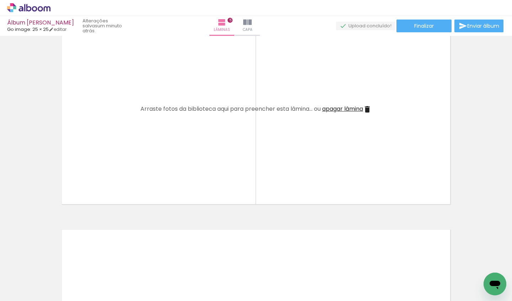
scroll to position [935, 0]
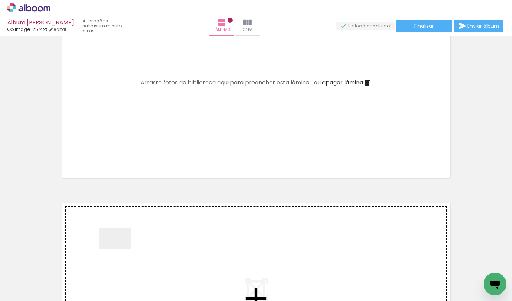
drag, startPoint x: 119, startPoint y: 275, endPoint x: 147, endPoint y: 141, distance: 136.1
click at [147, 141] on quentale-workspace at bounding box center [256, 150] width 512 height 301
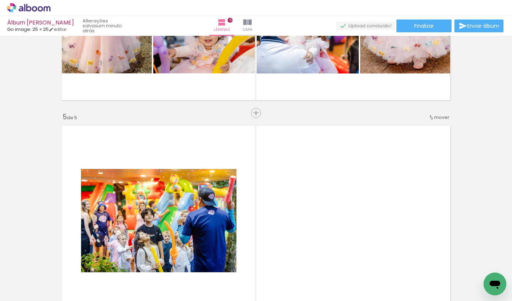
scroll to position [897, 0]
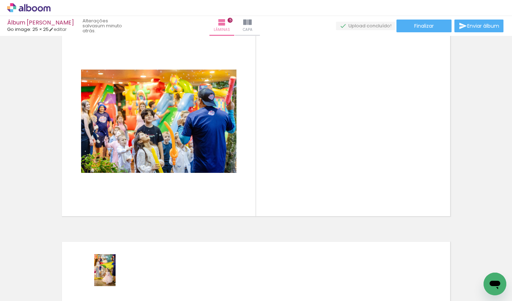
click at [115, 276] on div at bounding box center [110, 277] width 23 height 35
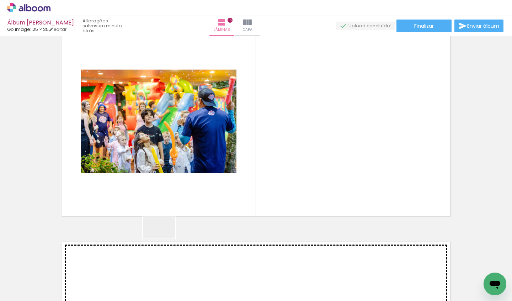
drag, startPoint x: 157, startPoint y: 282, endPoint x: 176, endPoint y: 191, distance: 93.1
click at [176, 191] on quentale-workspace at bounding box center [256, 150] width 512 height 301
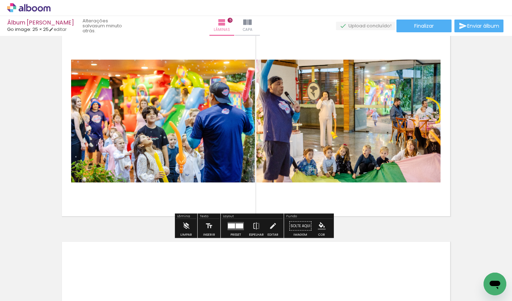
drag, startPoint x: 199, startPoint y: 278, endPoint x: 208, endPoint y: 127, distance: 150.6
click at [208, 127] on quentale-workspace at bounding box center [256, 150] width 512 height 301
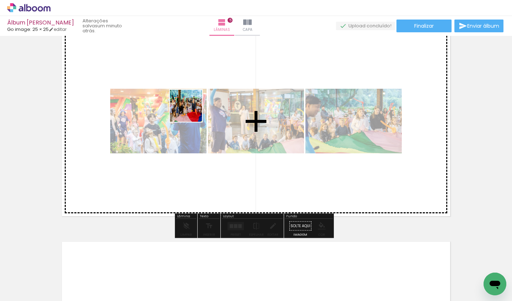
drag, startPoint x: 157, startPoint y: 243, endPoint x: 190, endPoint y: 112, distance: 135.5
click at [192, 110] on quentale-workspace at bounding box center [256, 150] width 512 height 301
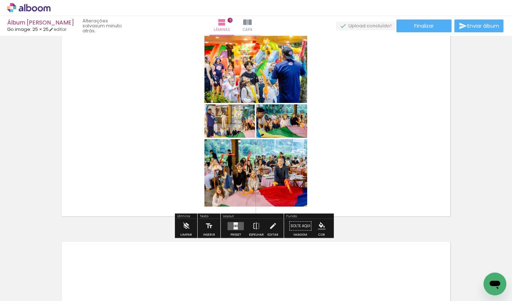
drag, startPoint x: 194, startPoint y: 283, endPoint x: 169, endPoint y: 116, distance: 168.9
click at [169, 116] on quentale-workspace at bounding box center [256, 150] width 512 height 301
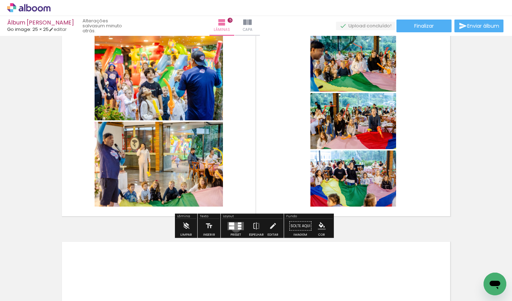
click at [234, 228] on quentale-layouter at bounding box center [235, 226] width 16 height 8
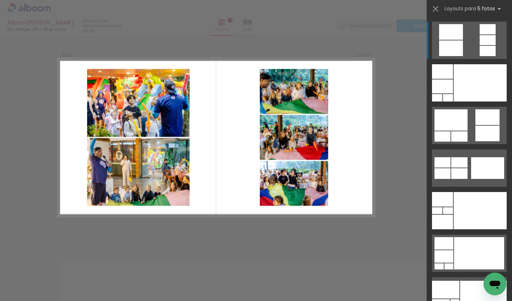
scroll to position [872, 0]
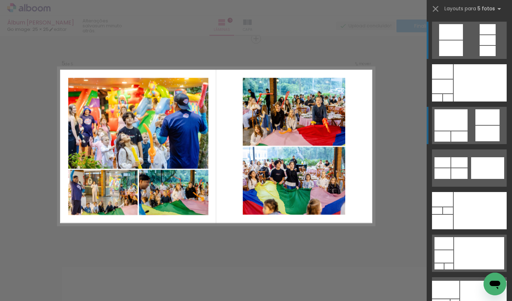
click at [442, 102] on div at bounding box center [437, 97] width 10 height 7
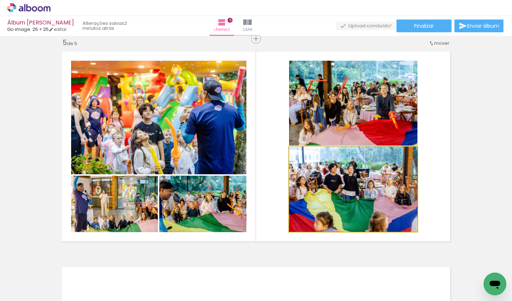
drag, startPoint x: 346, startPoint y: 202, endPoint x: 359, endPoint y: 179, distance: 26.7
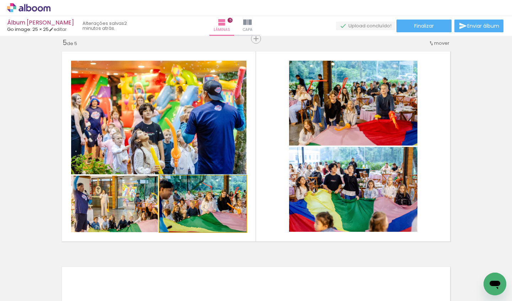
drag, startPoint x: 190, startPoint y: 204, endPoint x: 220, endPoint y: 177, distance: 40.5
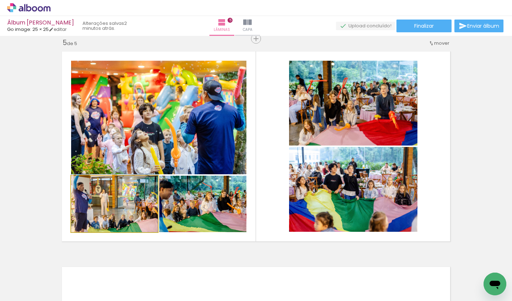
drag, startPoint x: 116, startPoint y: 211, endPoint x: 143, endPoint y: 174, distance: 45.9
click at [0, 0] on slot at bounding box center [0, 0] width 0 height 0
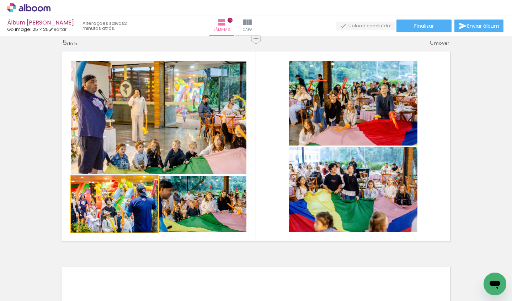
drag, startPoint x: 111, startPoint y: 203, endPoint x: 143, endPoint y: 95, distance: 112.8
click at [0, 0] on slot at bounding box center [0, 0] width 0 height 0
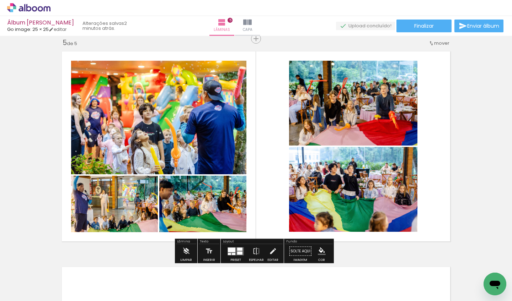
drag, startPoint x: 497, startPoint y: 112, endPoint x: 503, endPoint y: 116, distance: 6.7
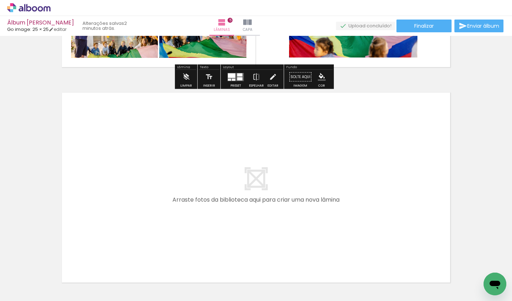
scroll to position [1101, 0]
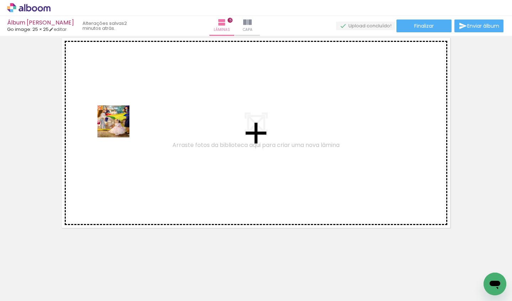
drag, startPoint x: 109, startPoint y: 269, endPoint x: 119, endPoint y: 127, distance: 143.2
click at [119, 127] on quentale-workspace at bounding box center [256, 150] width 512 height 301
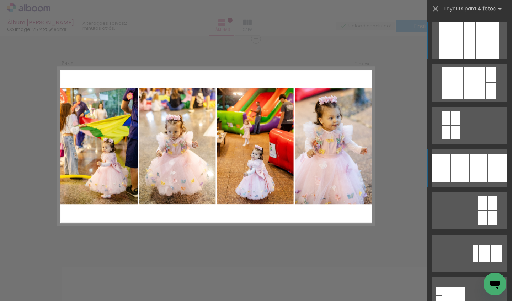
click at [485, 82] on div at bounding box center [490, 75] width 10 height 16
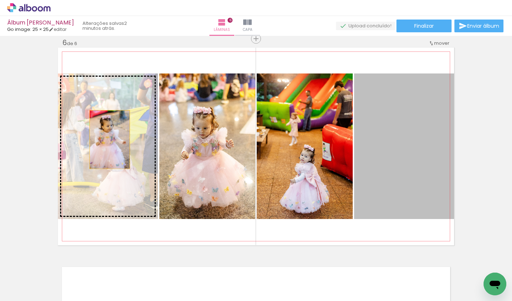
drag, startPoint x: 408, startPoint y: 138, endPoint x: 107, endPoint y: 138, distance: 301.0
click at [0, 0] on slot at bounding box center [0, 0] width 0 height 0
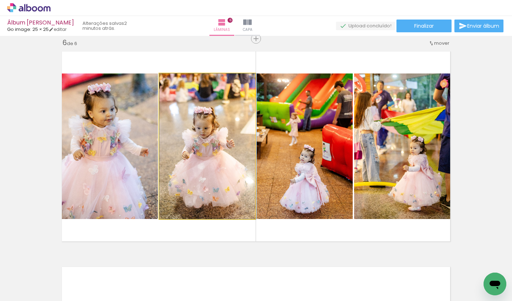
drag, startPoint x: 201, startPoint y: 152, endPoint x: 311, endPoint y: 156, distance: 109.1
click at [0, 0] on slot at bounding box center [0, 0] width 0 height 0
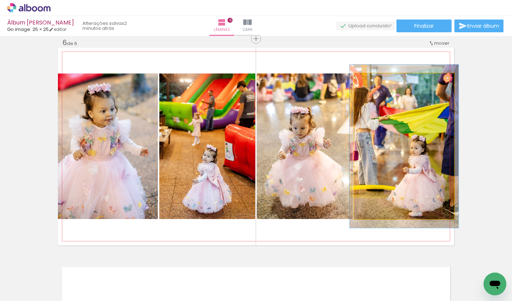
type paper-slider "109"
click at [371, 82] on div at bounding box center [373, 81] width 6 height 6
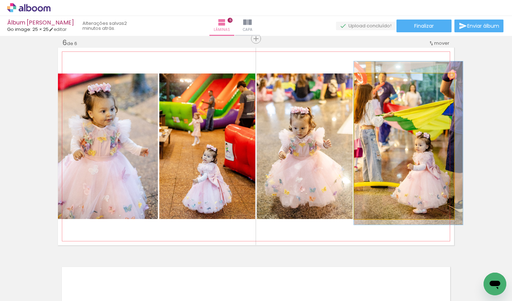
drag, startPoint x: 429, startPoint y: 131, endPoint x: 441, endPoint y: 128, distance: 12.7
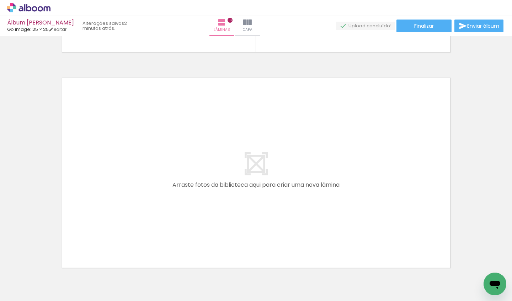
scroll to position [1289, 0]
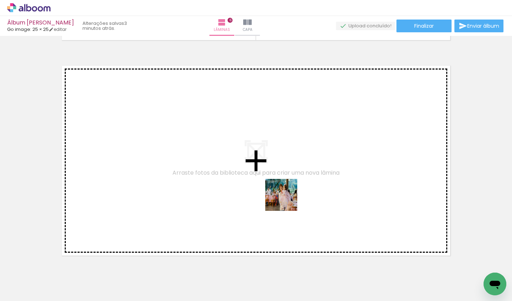
drag, startPoint x: 350, startPoint y: 278, endPoint x: 274, endPoint y: 190, distance: 116.2
click at [274, 190] on quentale-workspace at bounding box center [256, 150] width 512 height 301
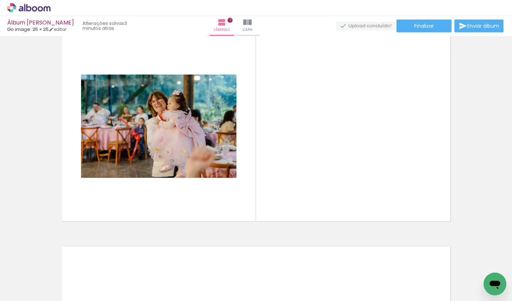
scroll to position [0, 127]
drag, startPoint x: 262, startPoint y: 241, endPoint x: 307, endPoint y: 166, distance: 87.1
click at [307, 166] on quentale-workspace at bounding box center [256, 150] width 512 height 301
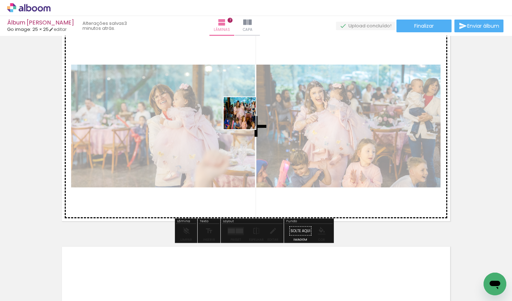
drag, startPoint x: 225, startPoint y: 264, endPoint x: 245, endPoint y: 119, distance: 146.3
click at [245, 119] on quentale-workspace at bounding box center [256, 150] width 512 height 301
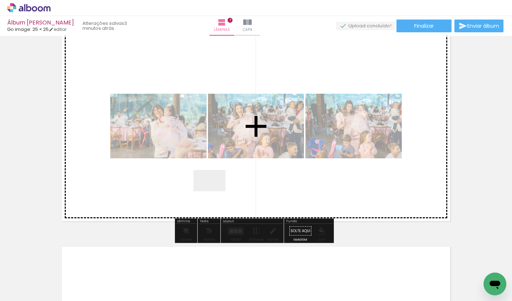
drag, startPoint x: 215, startPoint y: 192, endPoint x: 226, endPoint y: 148, distance: 45.2
click at [226, 148] on quentale-workspace at bounding box center [256, 150] width 512 height 301
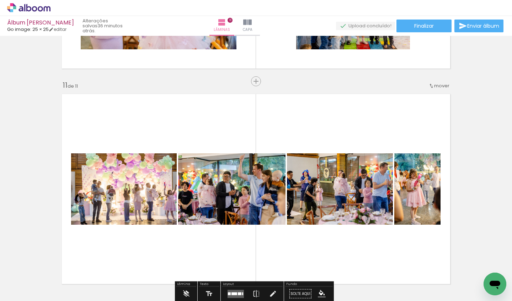
scroll to position [2228, 0]
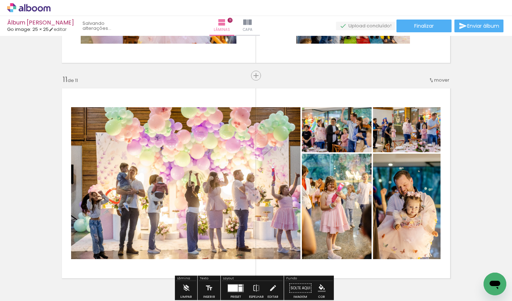
scroll to position [2200, 0]
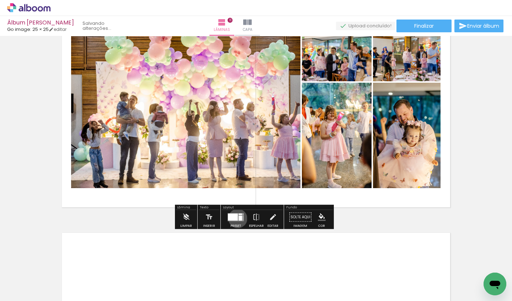
click at [236, 219] on div at bounding box center [233, 217] width 10 height 7
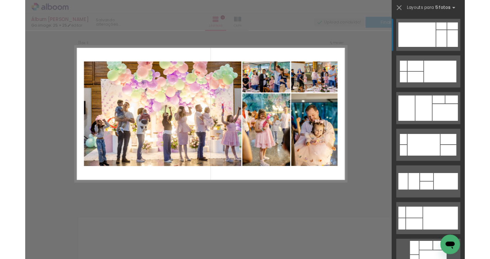
scroll to position [2166, 0]
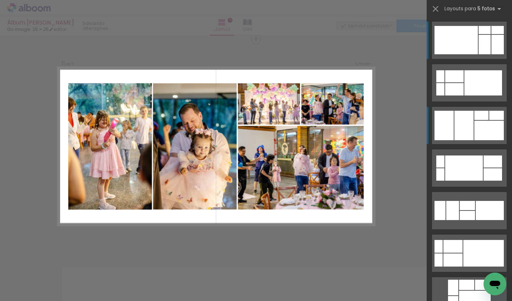
click at [462, 131] on div at bounding box center [463, 125] width 19 height 29
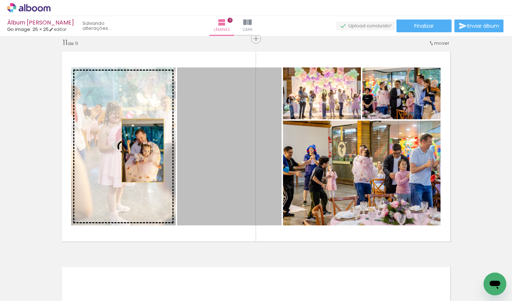
drag, startPoint x: 166, startPoint y: 154, endPoint x: 150, endPoint y: 157, distance: 16.6
click at [0, 0] on slot at bounding box center [0, 0] width 0 height 0
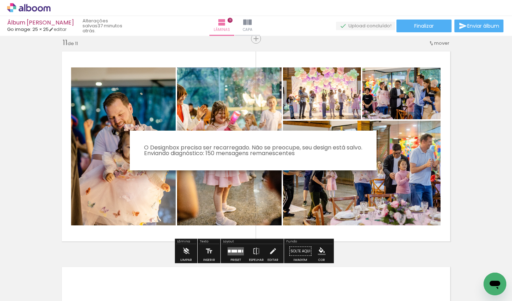
click at [195, 76] on iron-overlay-backdrop at bounding box center [256, 150] width 512 height 301
click at [203, 76] on iron-overlay-backdrop at bounding box center [256, 150] width 512 height 301
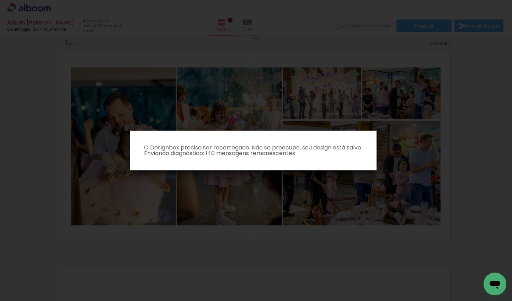
click at [478, 181] on iron-overlay-backdrop at bounding box center [256, 150] width 512 height 301
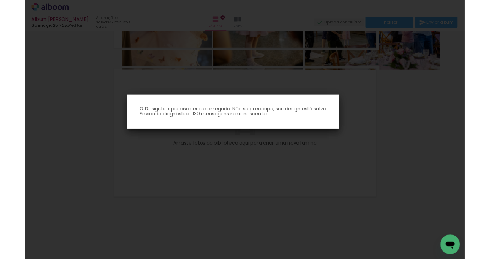
scroll to position [1930, 0]
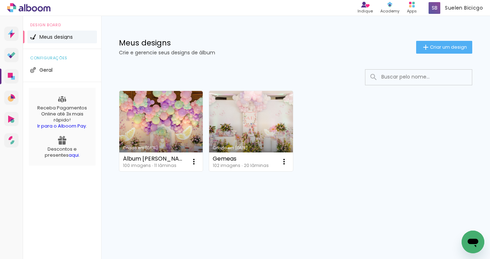
click at [150, 121] on link "Criado em [DATE]" at bounding box center [161, 131] width 84 height 80
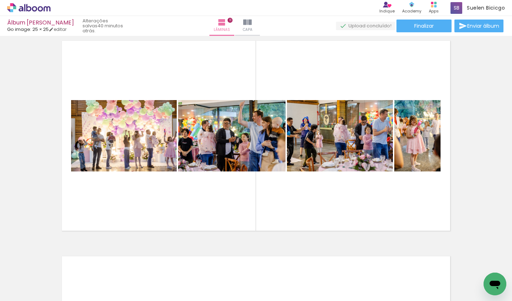
scroll to position [2178, 0]
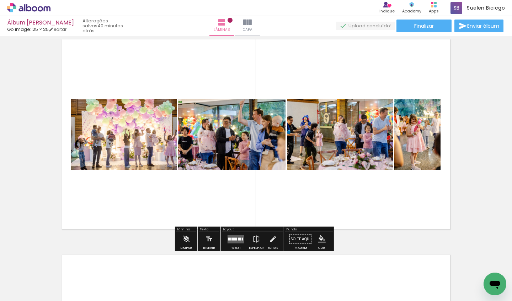
click at [37, 259] on iron-icon at bounding box center [36, 280] width 6 height 6
click at [36, 259] on paper-item "Não utilizadas" at bounding box center [23, 278] width 37 height 6
type input "Não utilizadas"
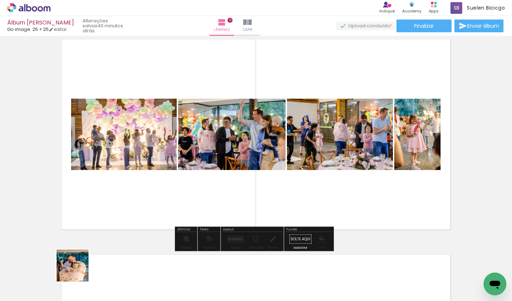
drag, startPoint x: 75, startPoint y: 279, endPoint x: 125, endPoint y: 187, distance: 104.8
click at [126, 186] on quentale-workspace at bounding box center [256, 150] width 512 height 301
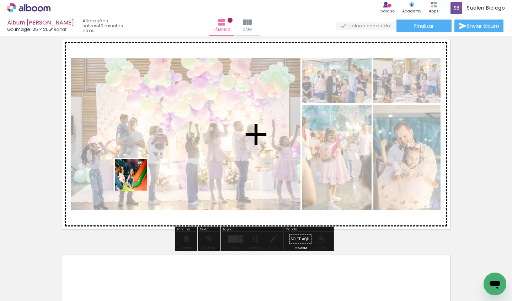
drag, startPoint x: 84, startPoint y: 272, endPoint x: 166, endPoint y: 146, distance: 150.6
click at [166, 146] on quentale-workspace at bounding box center [256, 150] width 512 height 301
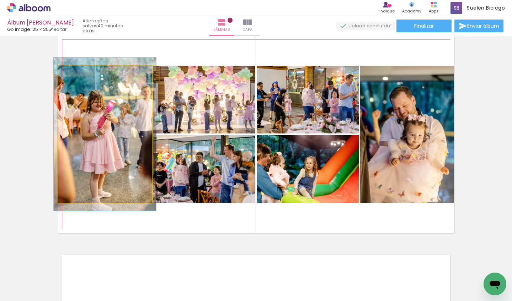
type paper-slider "109"
click at [75, 74] on div at bounding box center [77, 73] width 6 height 6
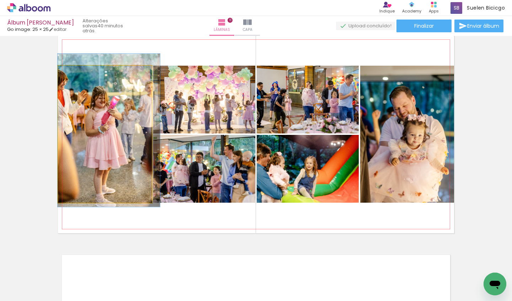
drag, startPoint x: 116, startPoint y: 93, endPoint x: 130, endPoint y: 89, distance: 14.7
